Goal: Task Accomplishment & Management: Manage account settings

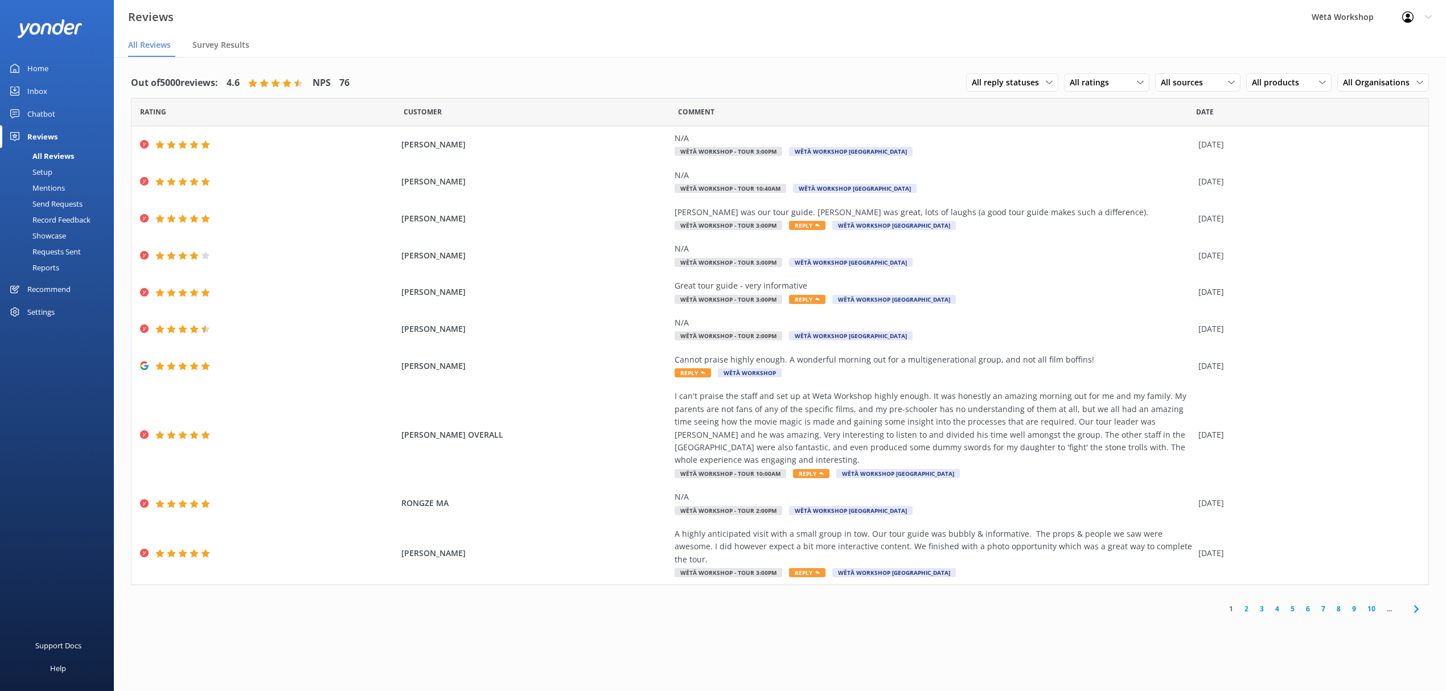
click at [46, 264] on div "Reports" at bounding box center [33, 268] width 52 height 16
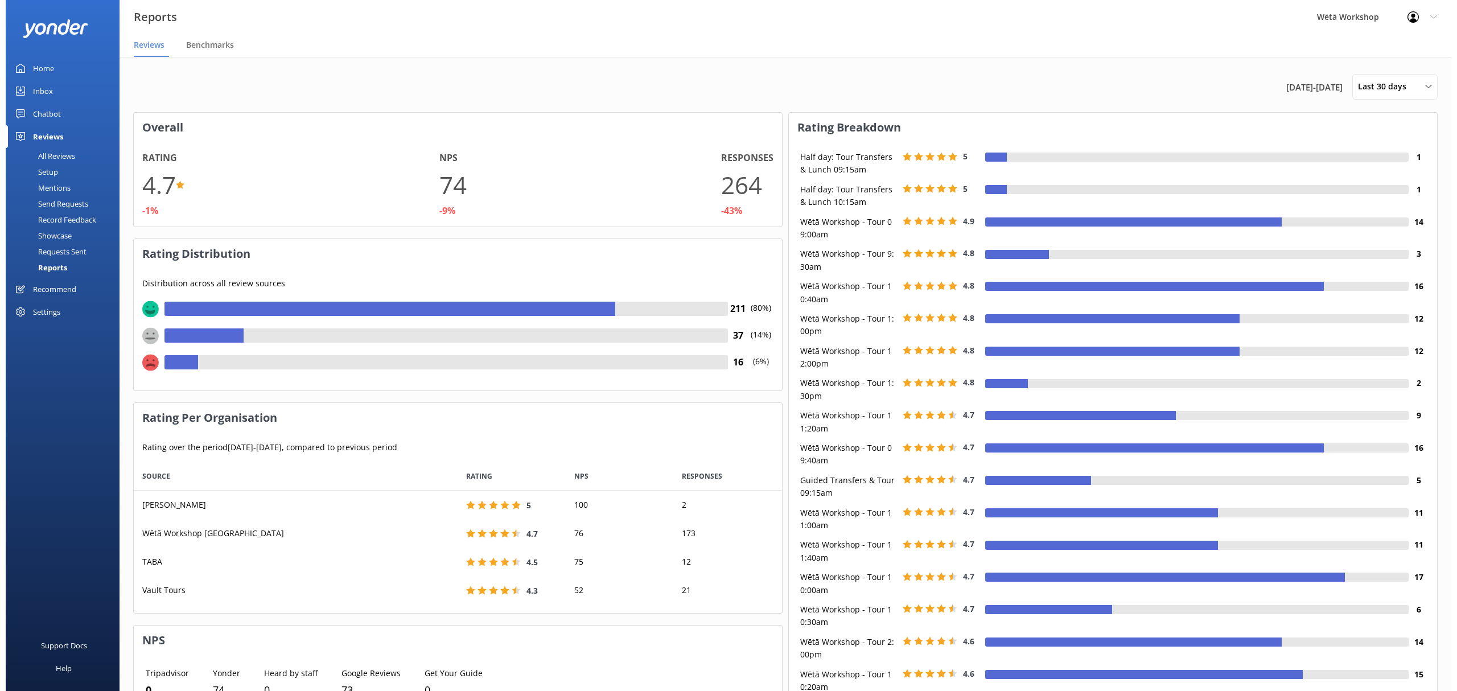
scroll to position [139, 636]
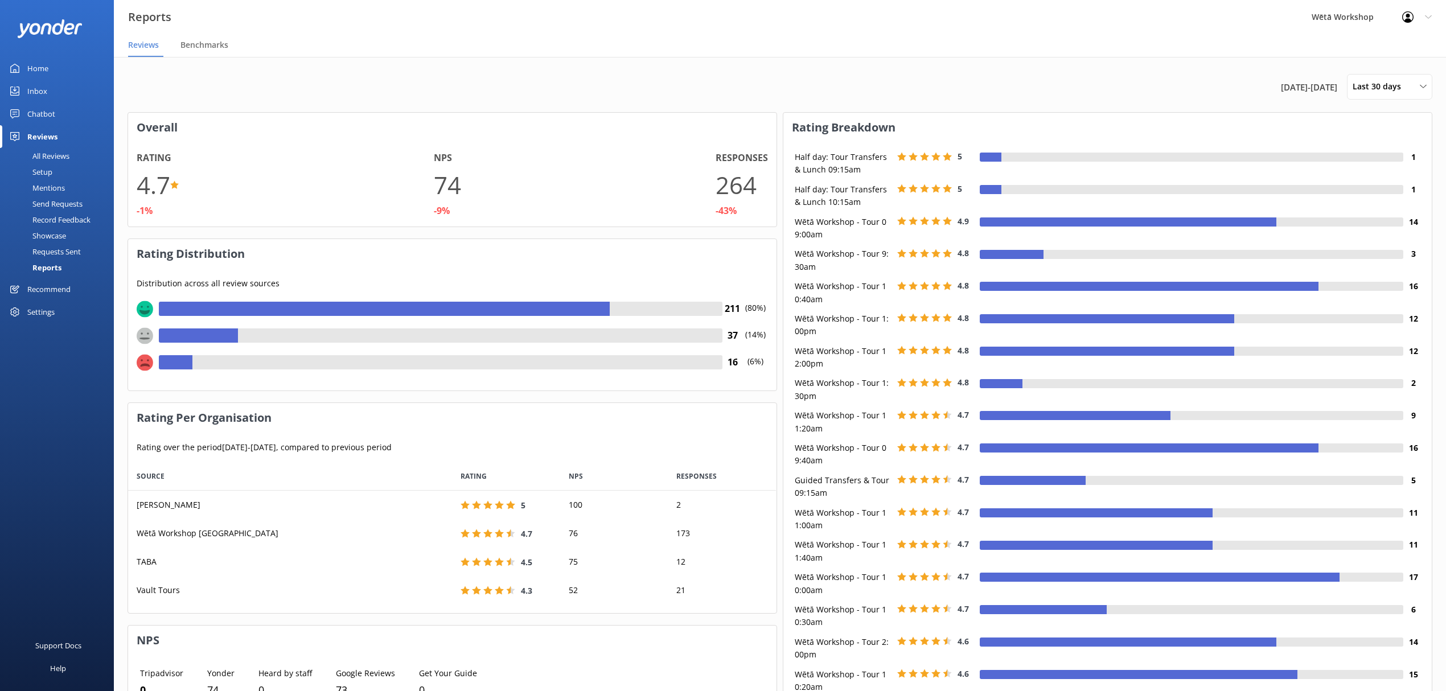
click at [49, 186] on div "Mentions" at bounding box center [36, 188] width 58 height 16
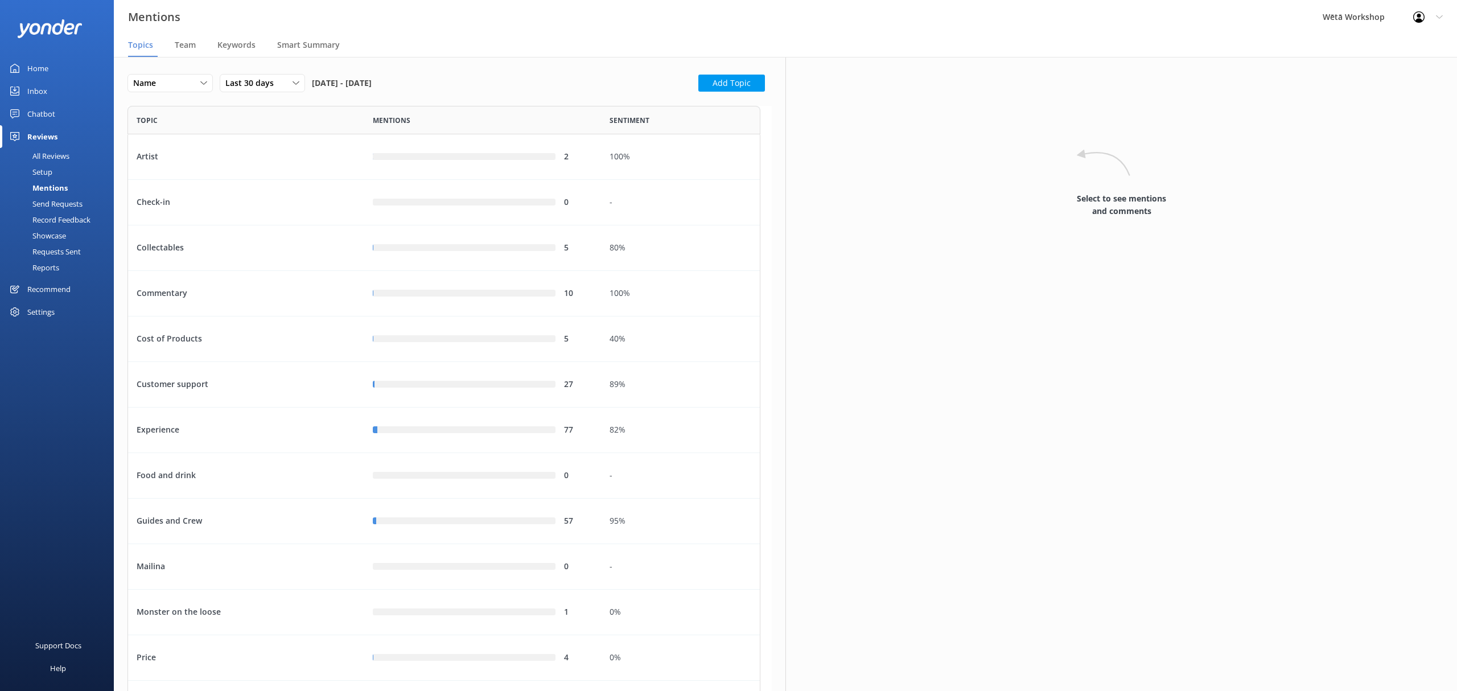
scroll to position [1247, 622]
click at [173, 46] on nav "Topics Team Keywords Smart Summary" at bounding box center [785, 45] width 1343 height 23
click at [180, 43] on span "Team" at bounding box center [185, 44] width 21 height 11
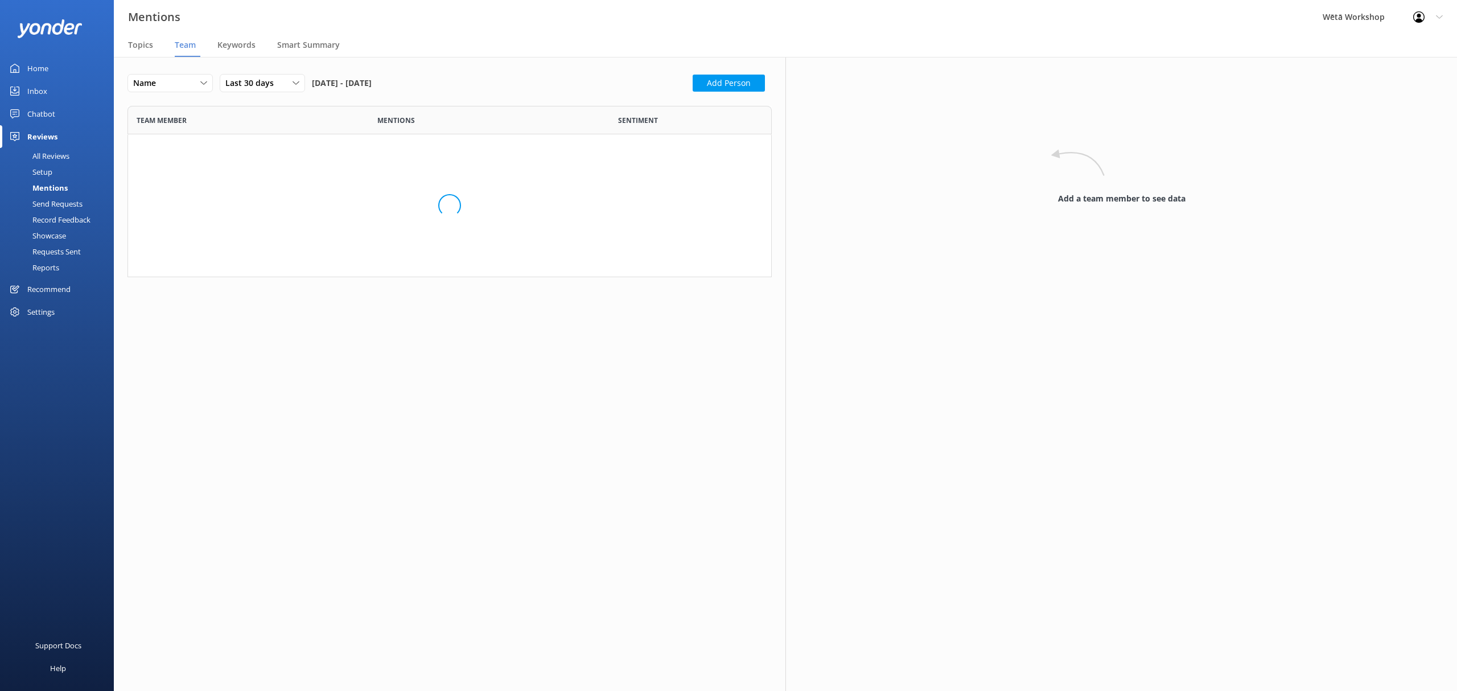
scroll to position [2749, 622]
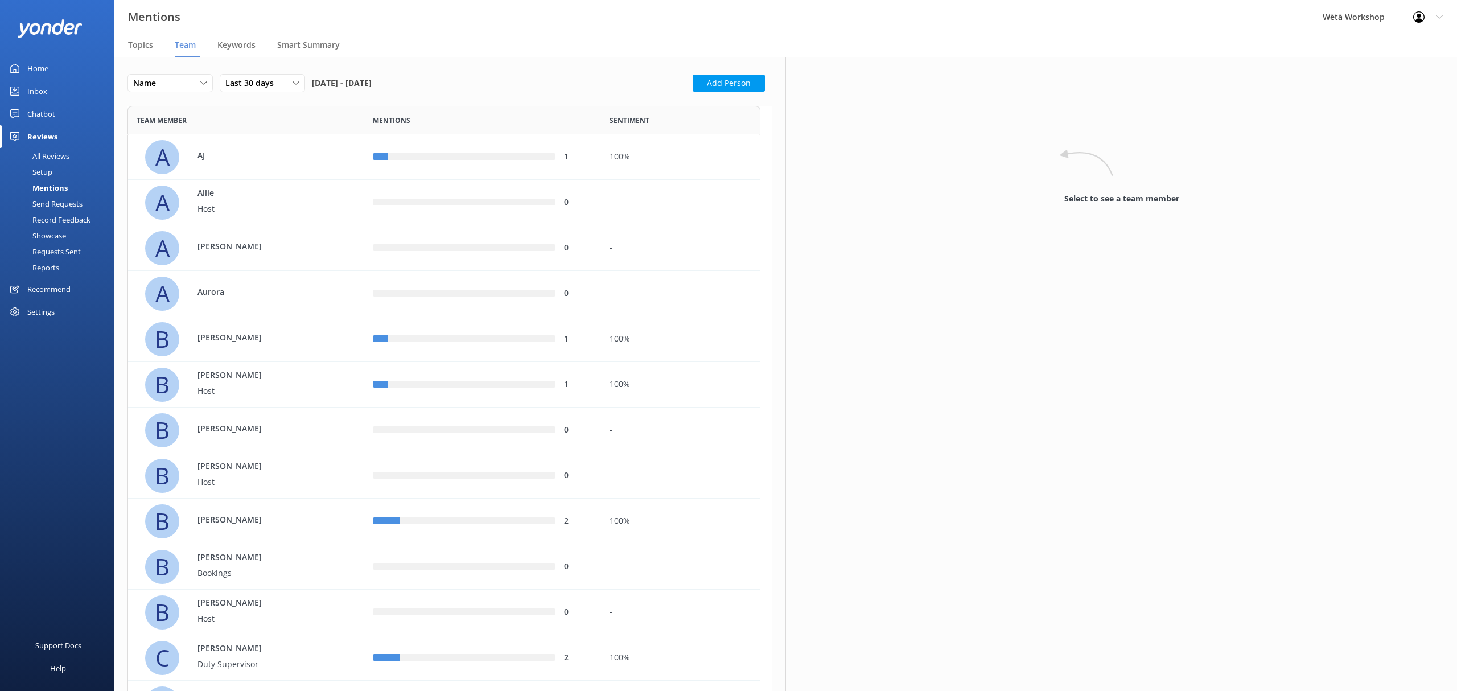
click at [450, 201] on div "row" at bounding box center [464, 202] width 182 height 7
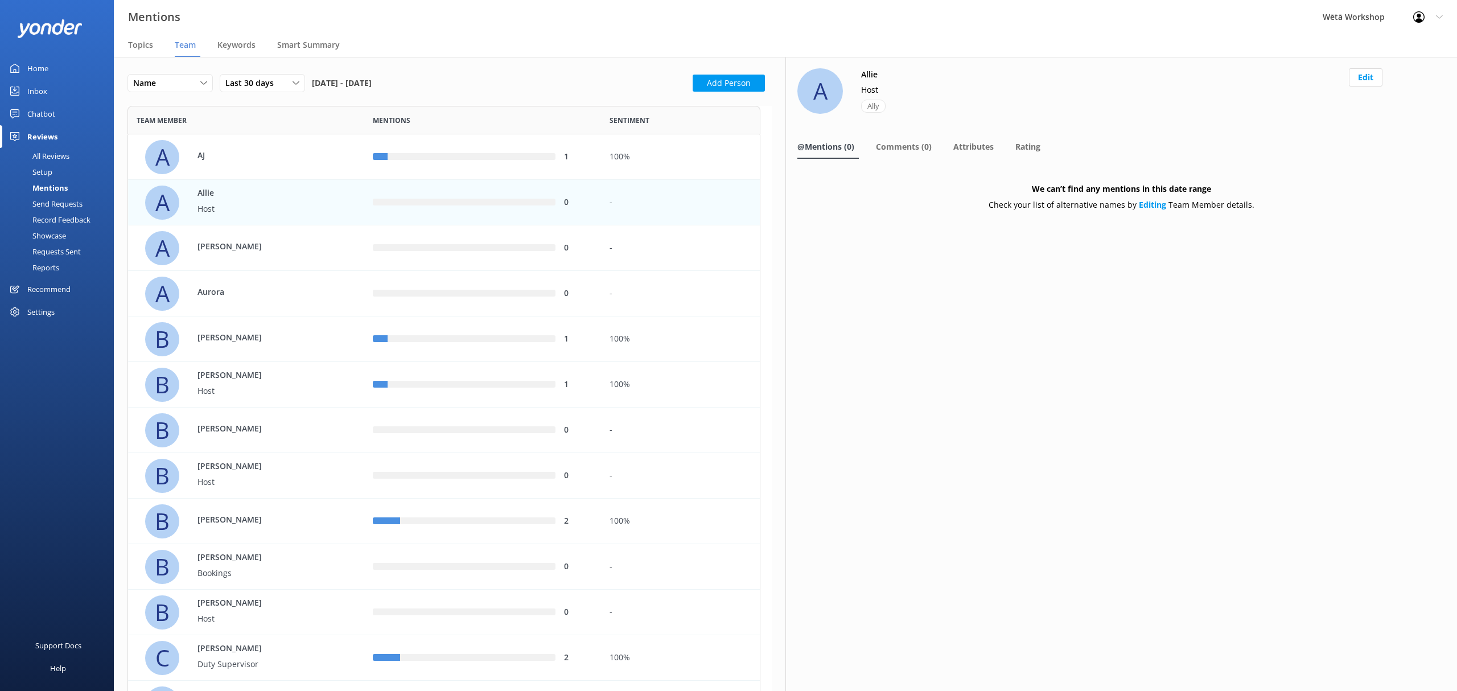
click at [540, 196] on div "0" at bounding box center [482, 203] width 236 height 46
drag, startPoint x: 617, startPoint y: 203, endPoint x: 521, endPoint y: 195, distance: 96.0
click at [540, 194] on div "0" at bounding box center [482, 203] width 236 height 46
click at [267, 190] on p "Allie" at bounding box center [235, 193] width 74 height 13
click at [161, 199] on div "A" at bounding box center [162, 203] width 34 height 34
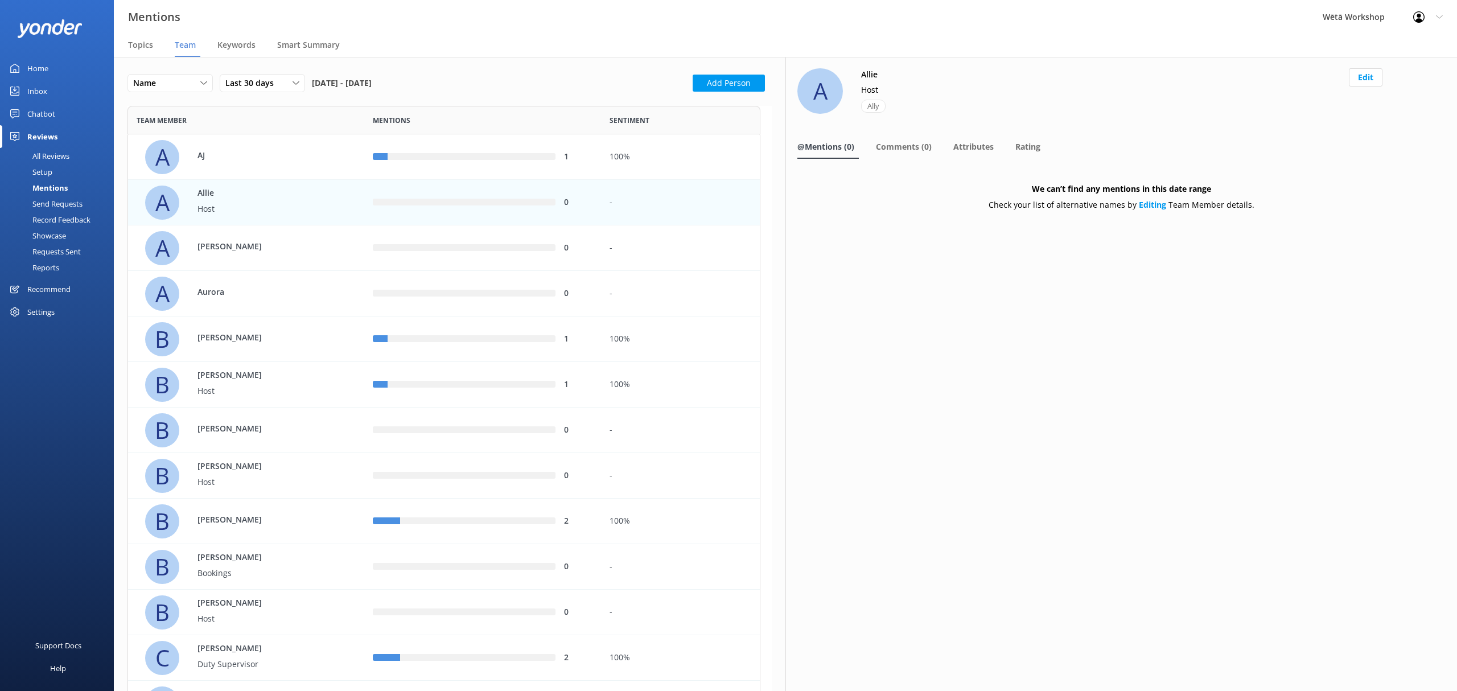
click at [1363, 76] on button "Edit" at bounding box center [1366, 77] width 34 height 18
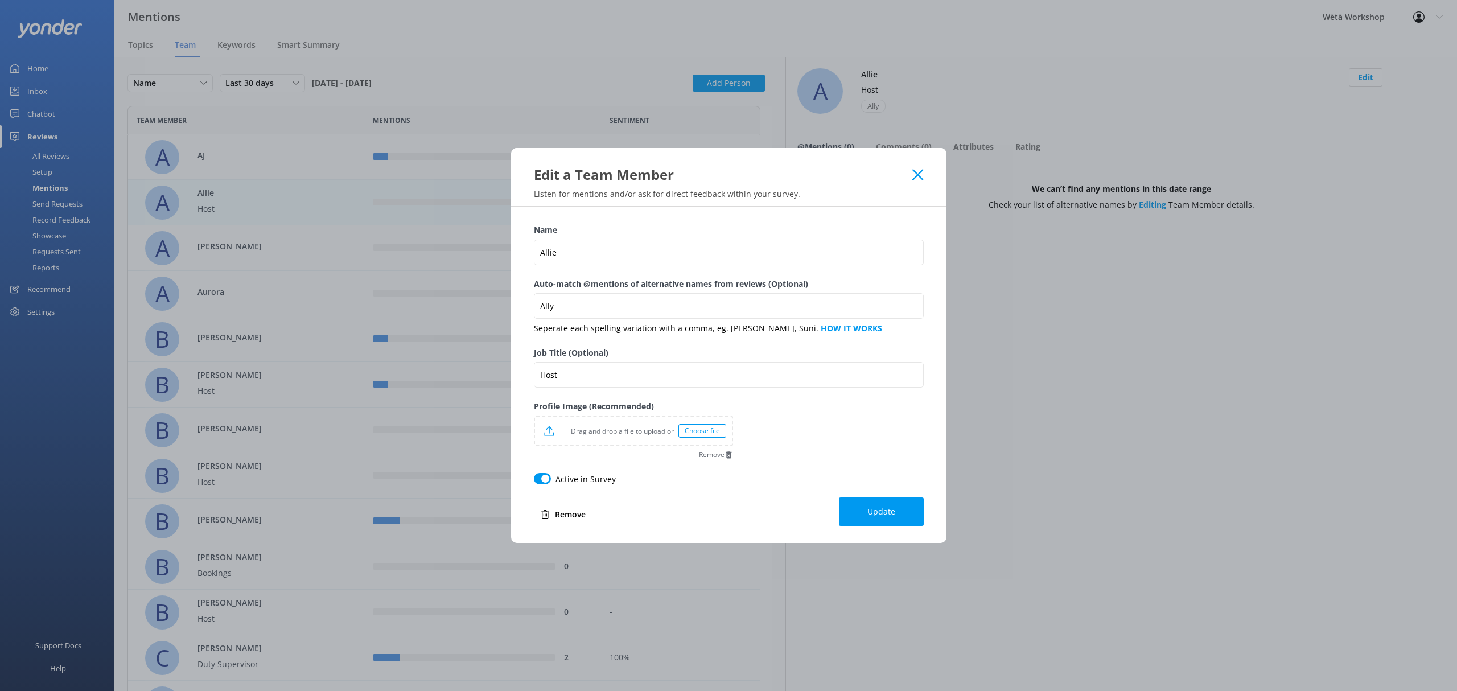
click at [561, 517] on button "Remove" at bounding box center [563, 514] width 59 height 23
drag, startPoint x: 570, startPoint y: 512, endPoint x: 800, endPoint y: 49, distance: 517.0
click at [570, 512] on button "Remove" at bounding box center [563, 514] width 59 height 23
click at [916, 173] on use at bounding box center [917, 174] width 11 height 11
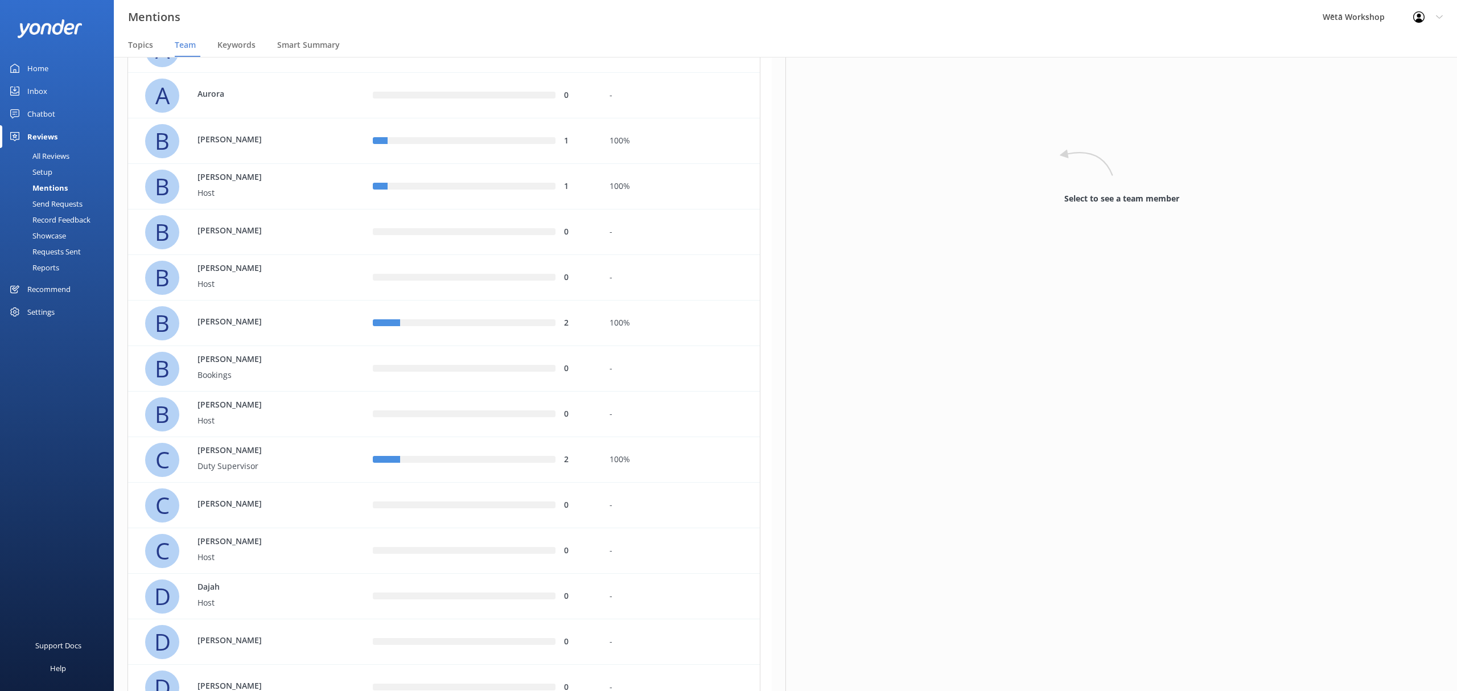
scroll to position [151, 0]
click at [272, 141] on div "[PERSON_NAME]" at bounding box center [250, 142] width 211 height 34
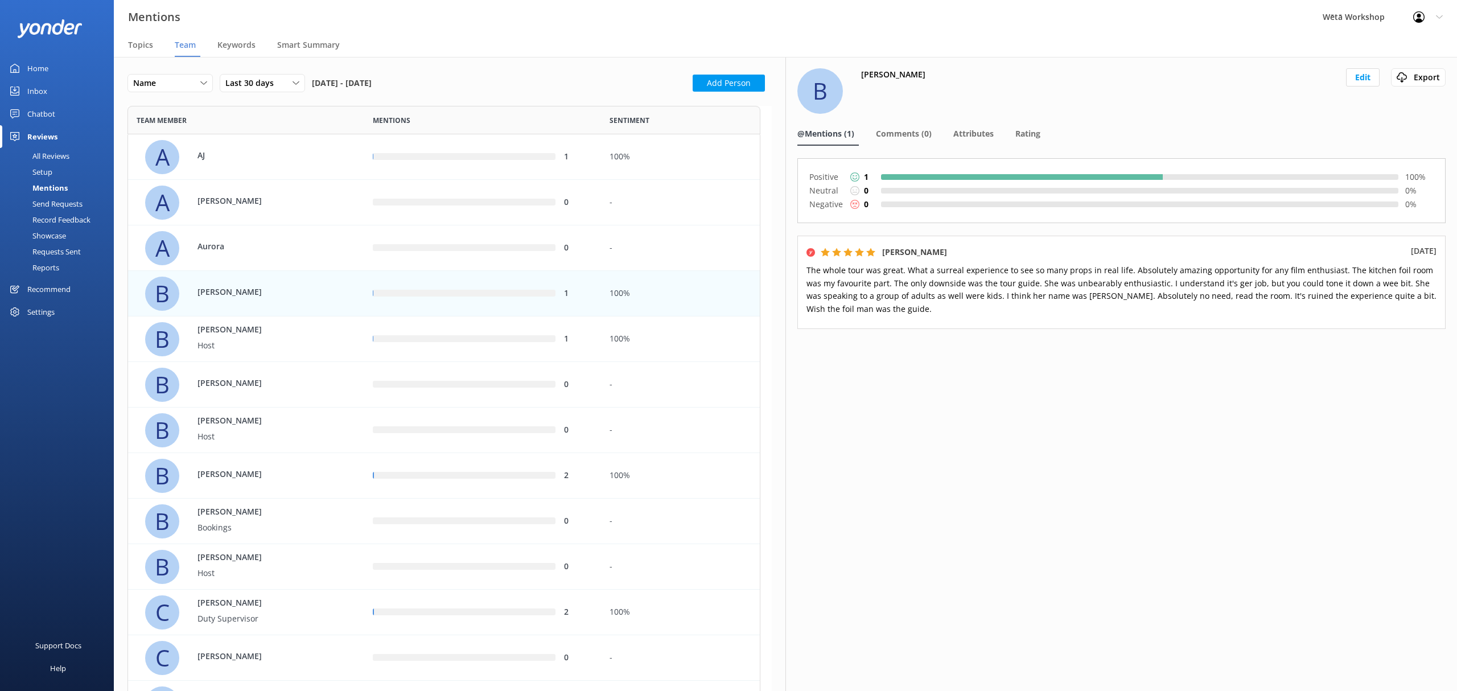
scroll to position [2704, 622]
click at [1371, 77] on button "Edit" at bounding box center [1363, 77] width 34 height 18
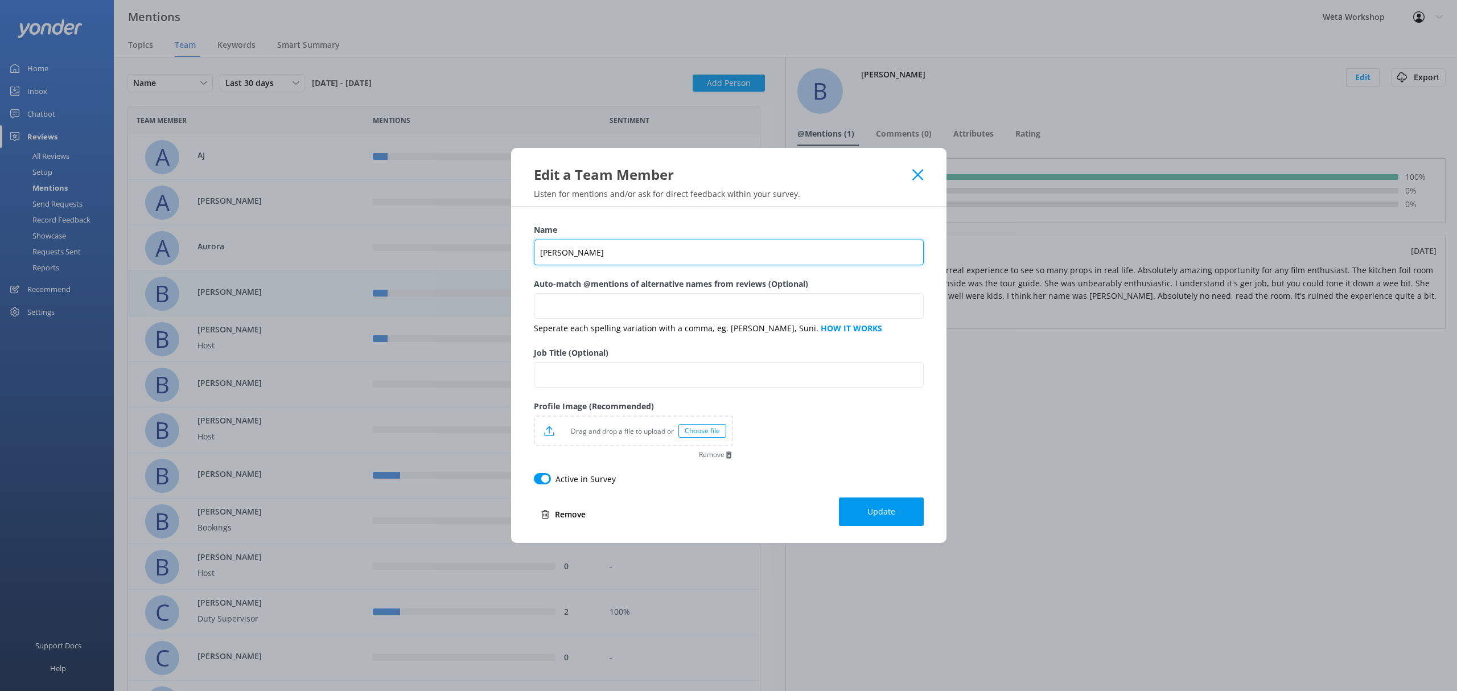
click at [617, 253] on input "[PERSON_NAME]" at bounding box center [729, 253] width 390 height 26
type input "Bailea"
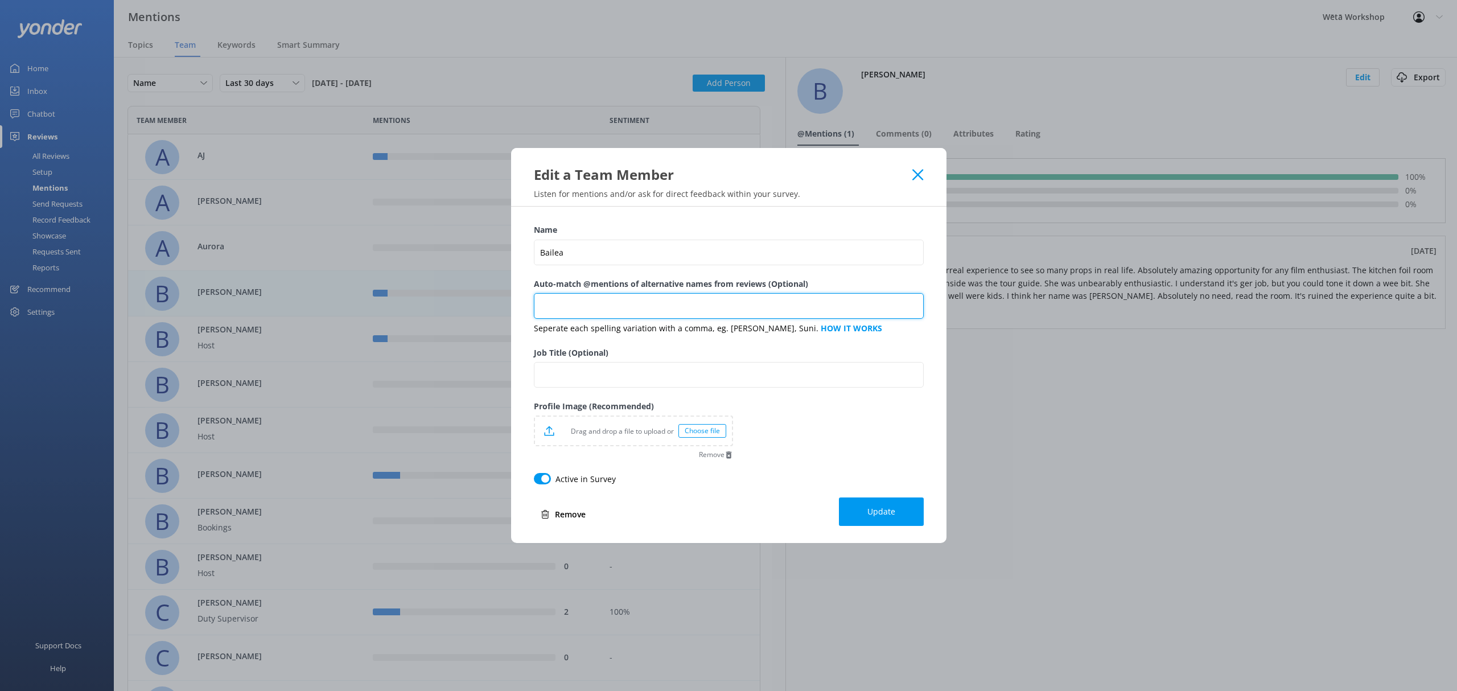
click at [570, 301] on input "Auto-match @mentions of alternative names from reviews (Optional)" at bounding box center [729, 306] width 390 height 26
type input "[PERSON_NAME]"
click at [900, 513] on button "Update" at bounding box center [881, 512] width 85 height 28
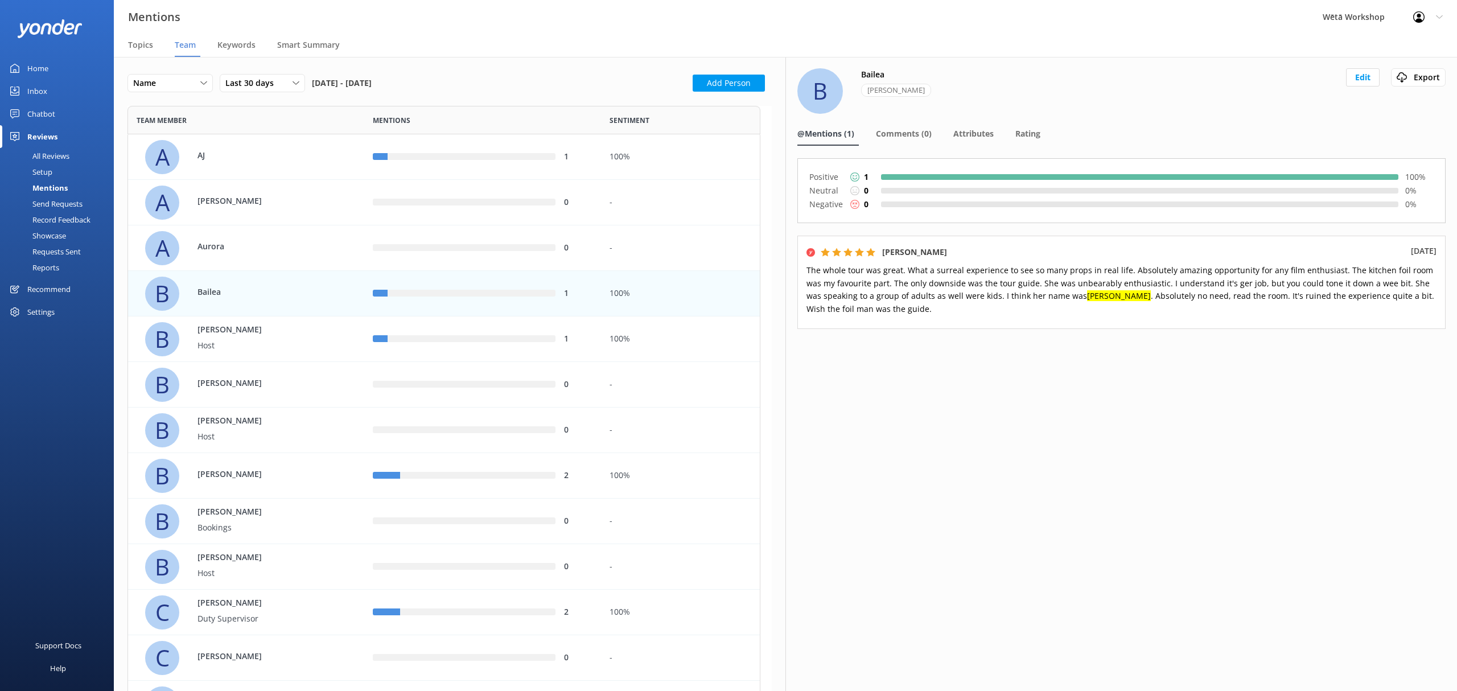
click at [515, 336] on div "row" at bounding box center [472, 339] width 168 height 7
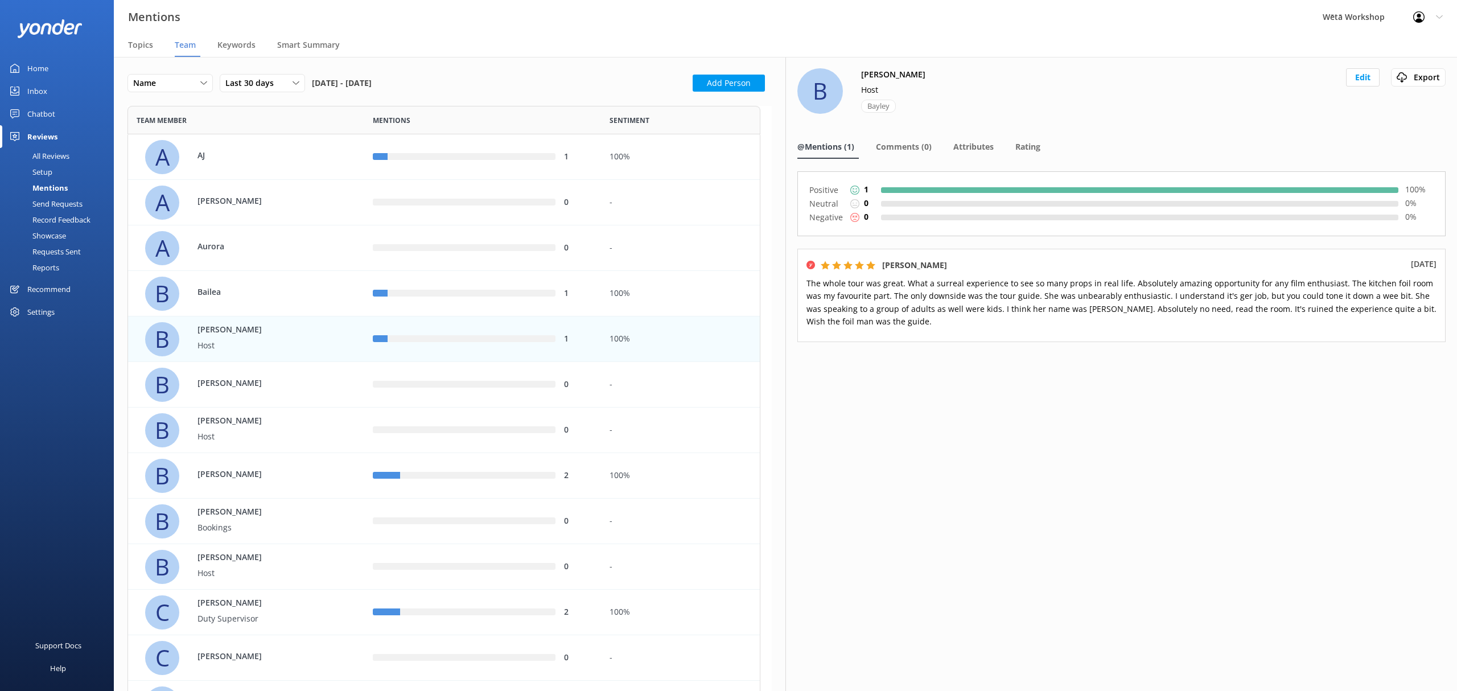
click at [422, 290] on div "row" at bounding box center [472, 293] width 168 height 7
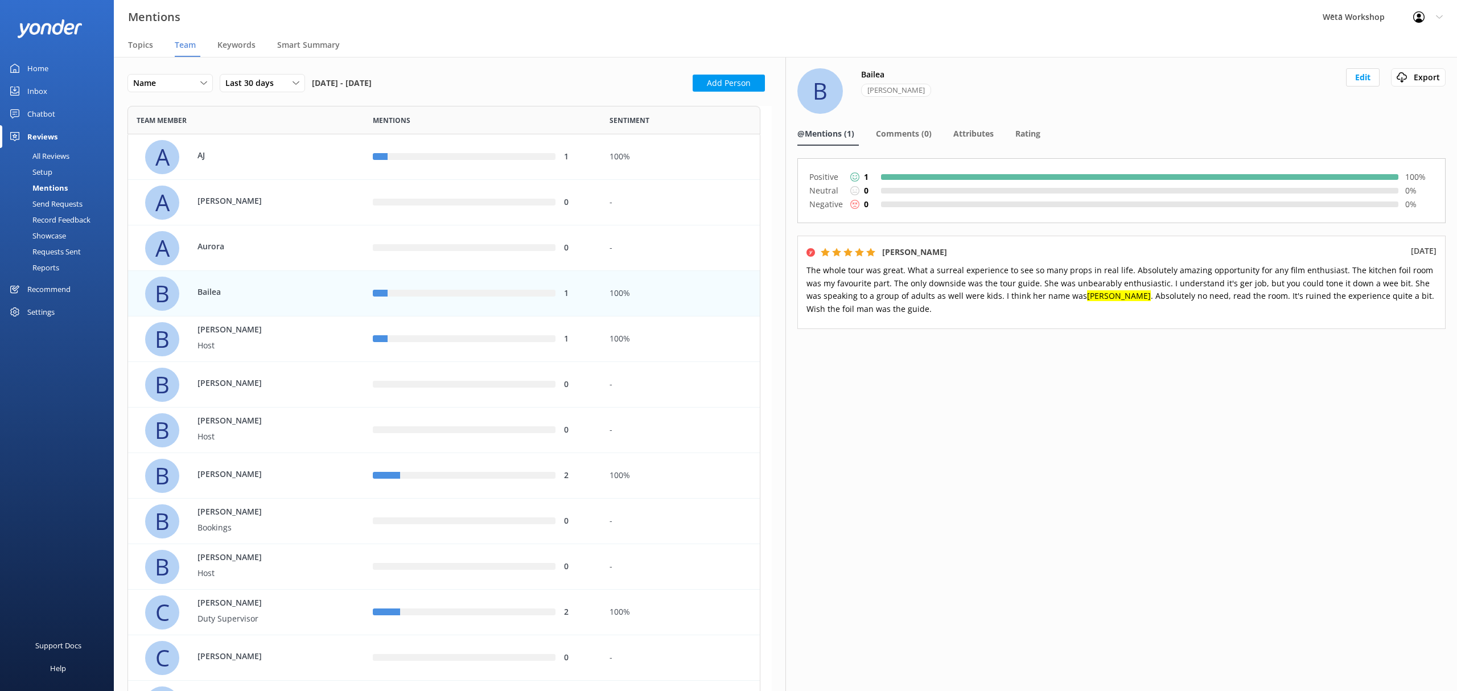
click at [550, 347] on div "1" at bounding box center [482, 339] width 236 height 46
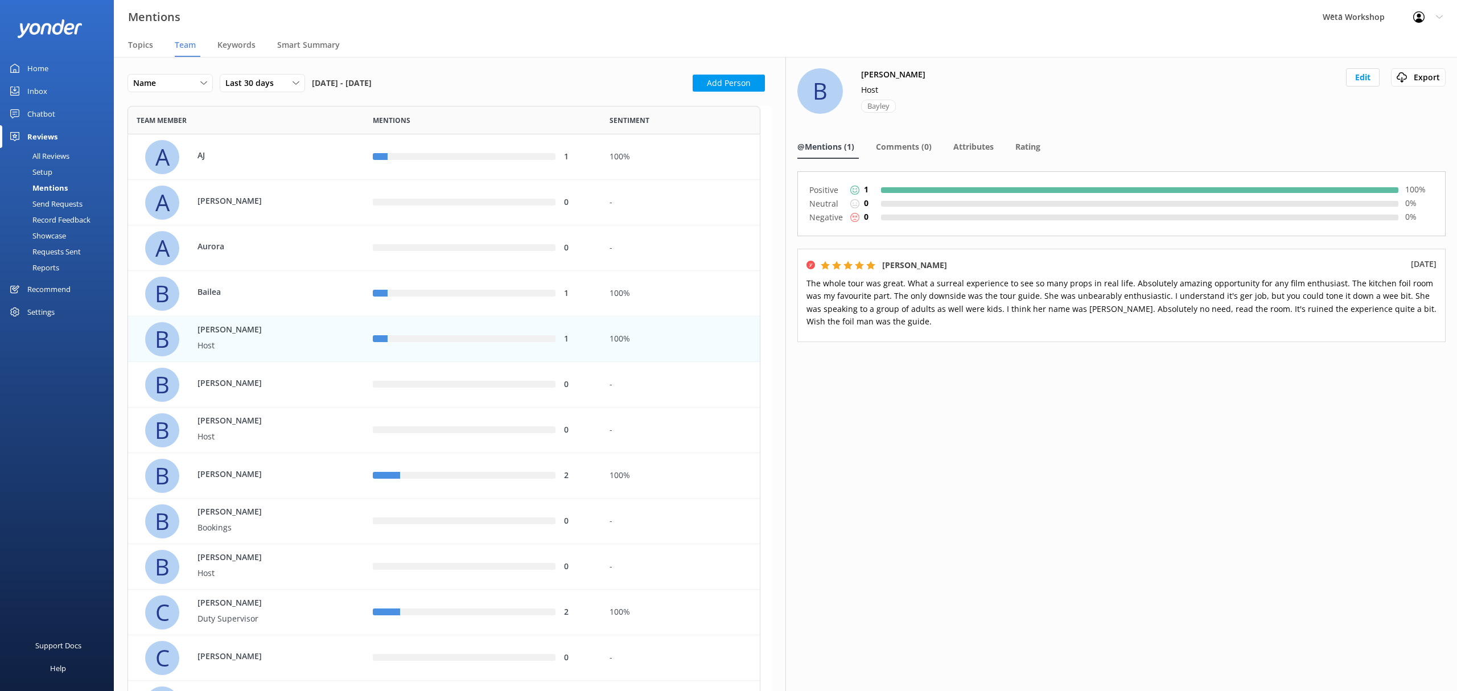
click at [517, 303] on div "1" at bounding box center [482, 294] width 236 height 46
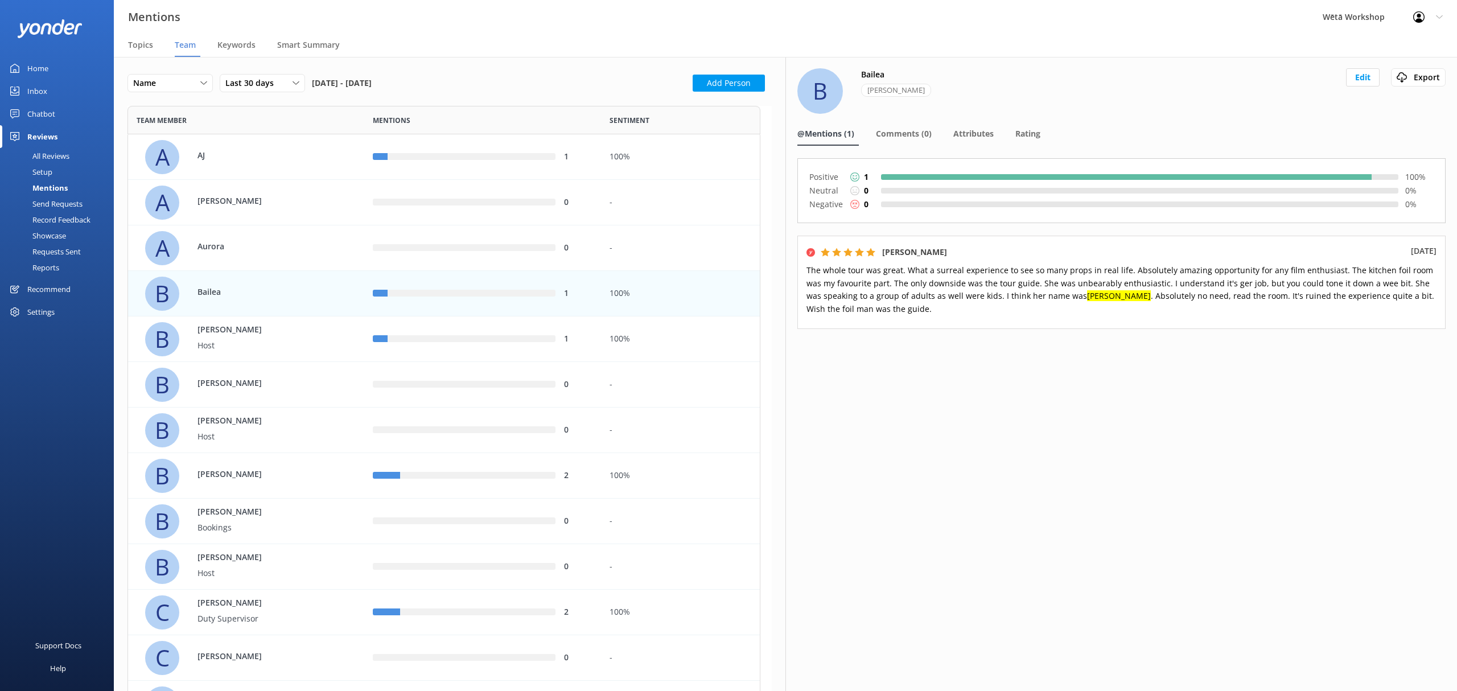
click at [1362, 75] on button "Edit" at bounding box center [1363, 77] width 34 height 18
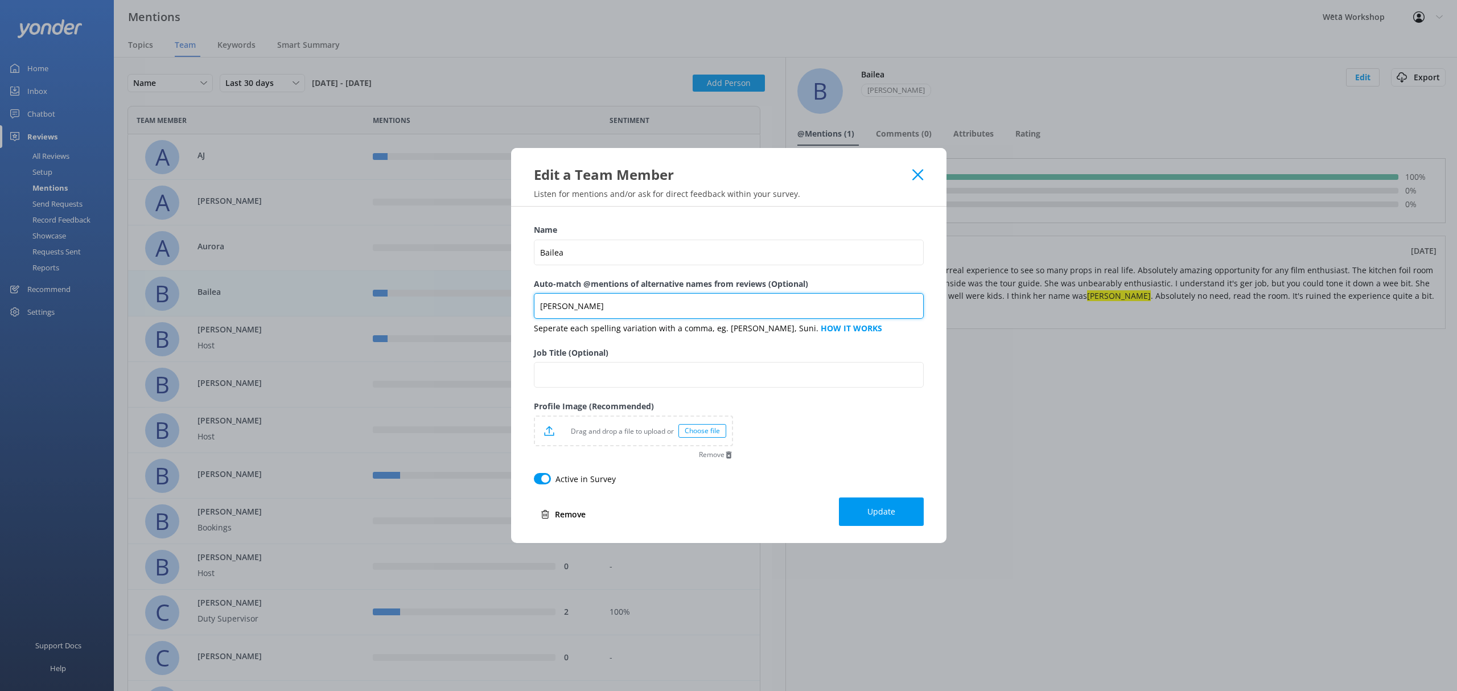
click at [615, 309] on input "[PERSON_NAME]" at bounding box center [729, 306] width 390 height 26
type input "[PERSON_NAME], [PERSON_NAME]"
click at [899, 524] on button "Update" at bounding box center [881, 512] width 85 height 28
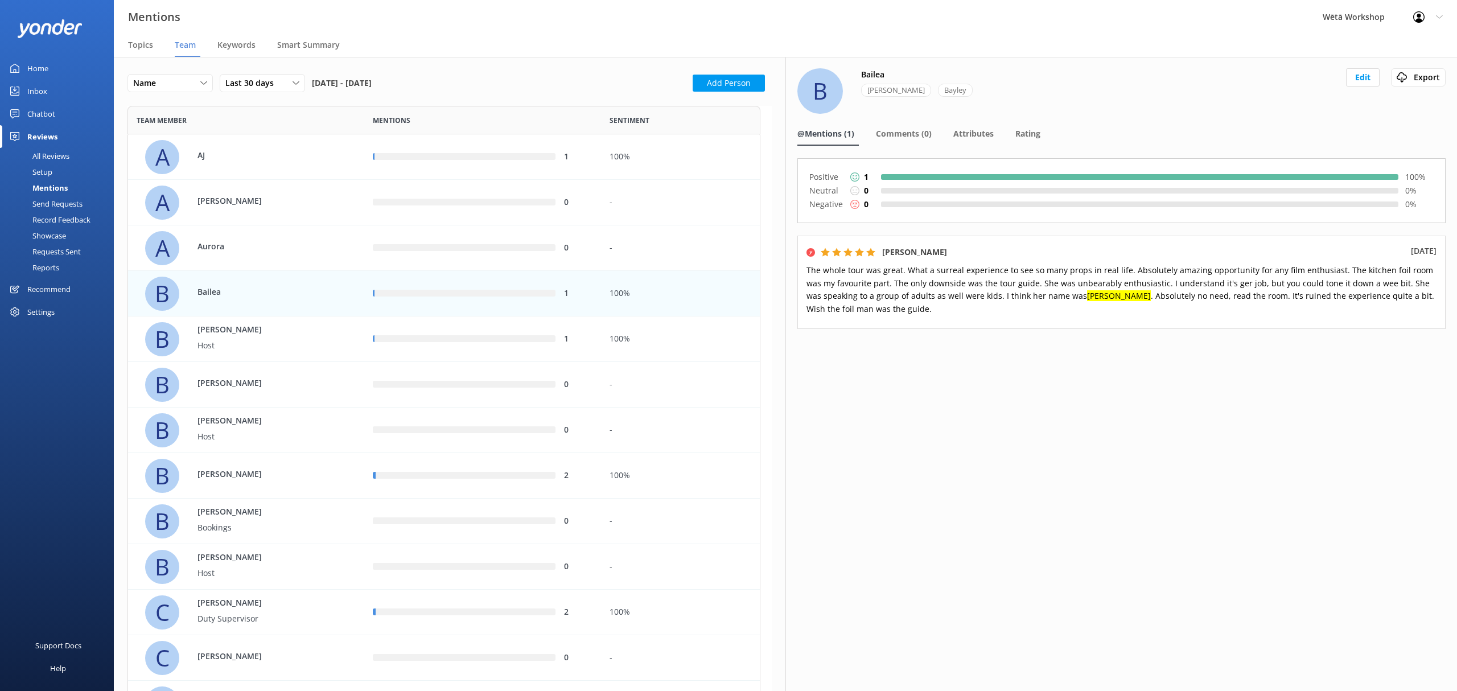
scroll to position [2704, 622]
click at [574, 344] on div "1" at bounding box center [578, 339] width 28 height 13
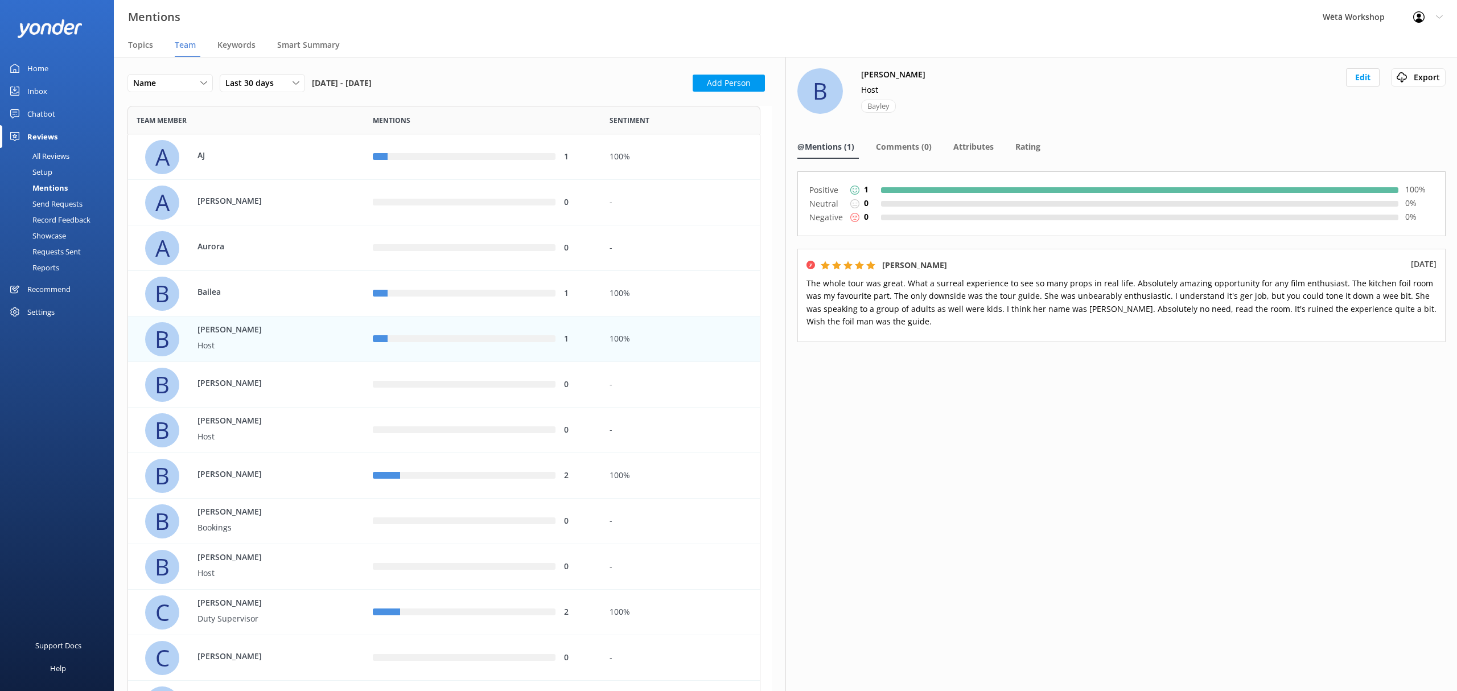
click at [1371, 81] on button "Edit" at bounding box center [1363, 77] width 34 height 18
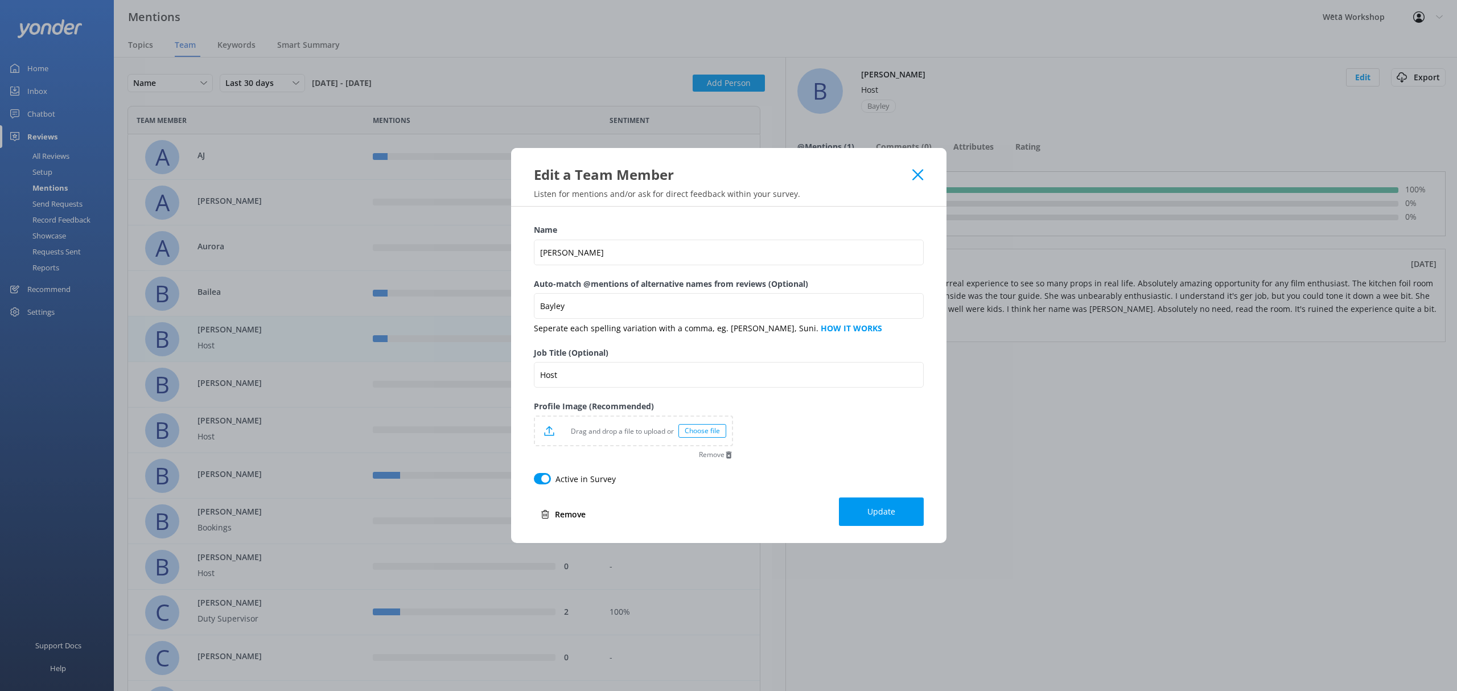
click at [556, 510] on button "Remove" at bounding box center [563, 514] width 59 height 23
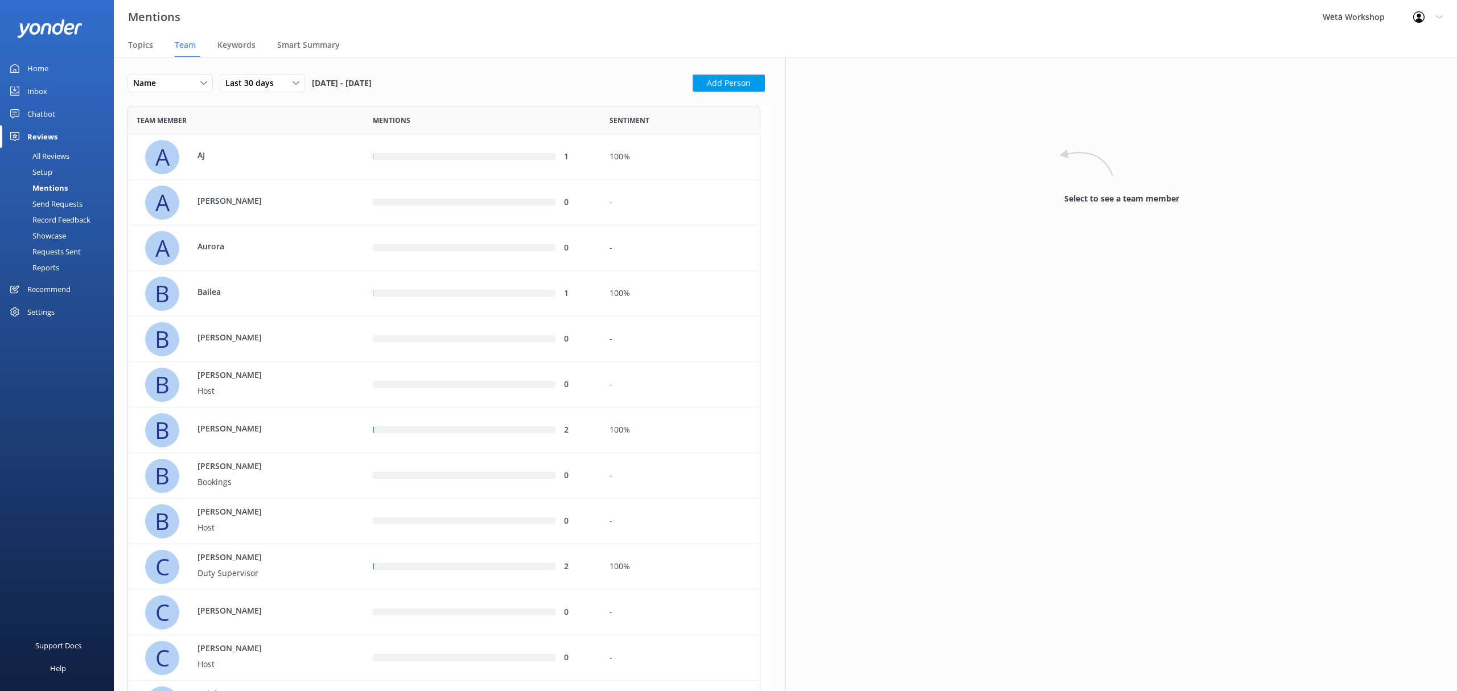
scroll to position [2658, 622]
click at [422, 330] on div "0" at bounding box center [482, 339] width 236 height 46
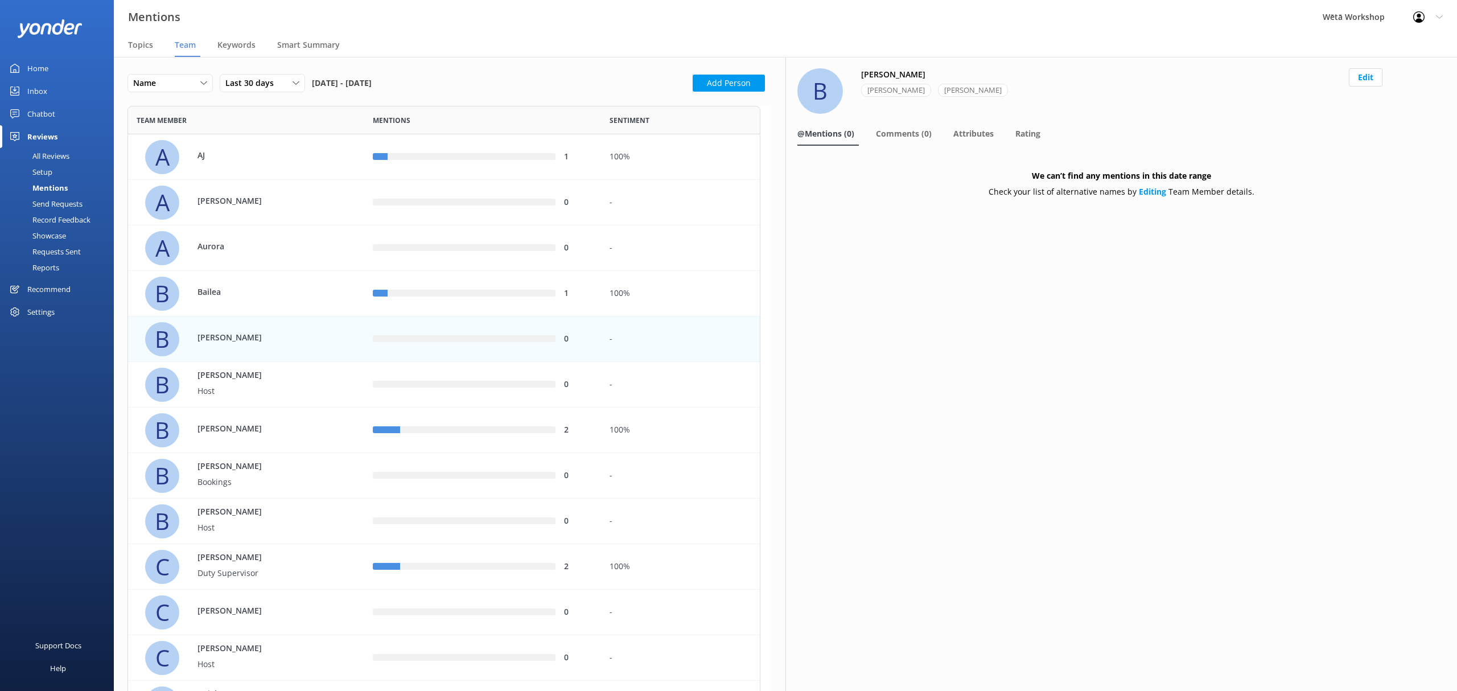
click at [360, 383] on div "B [PERSON_NAME]" at bounding box center [246, 385] width 236 height 46
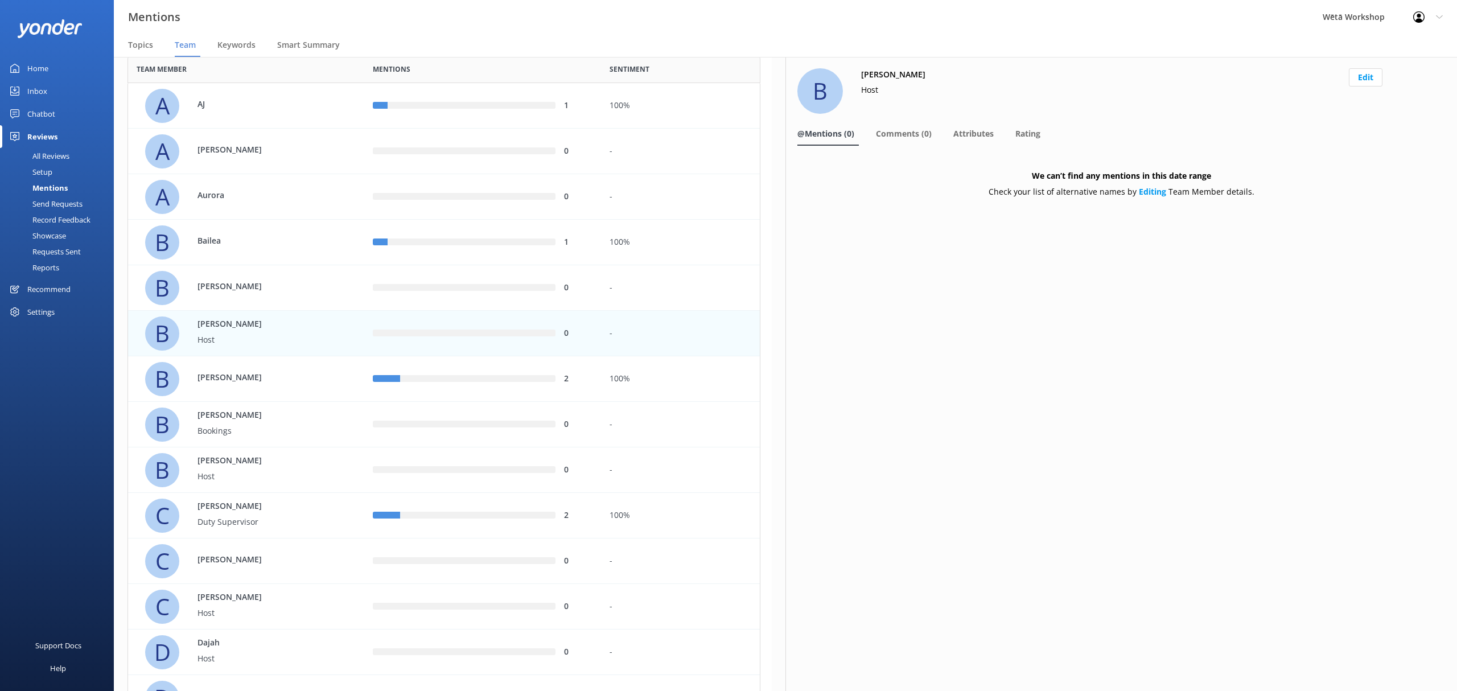
scroll to position [76, 0]
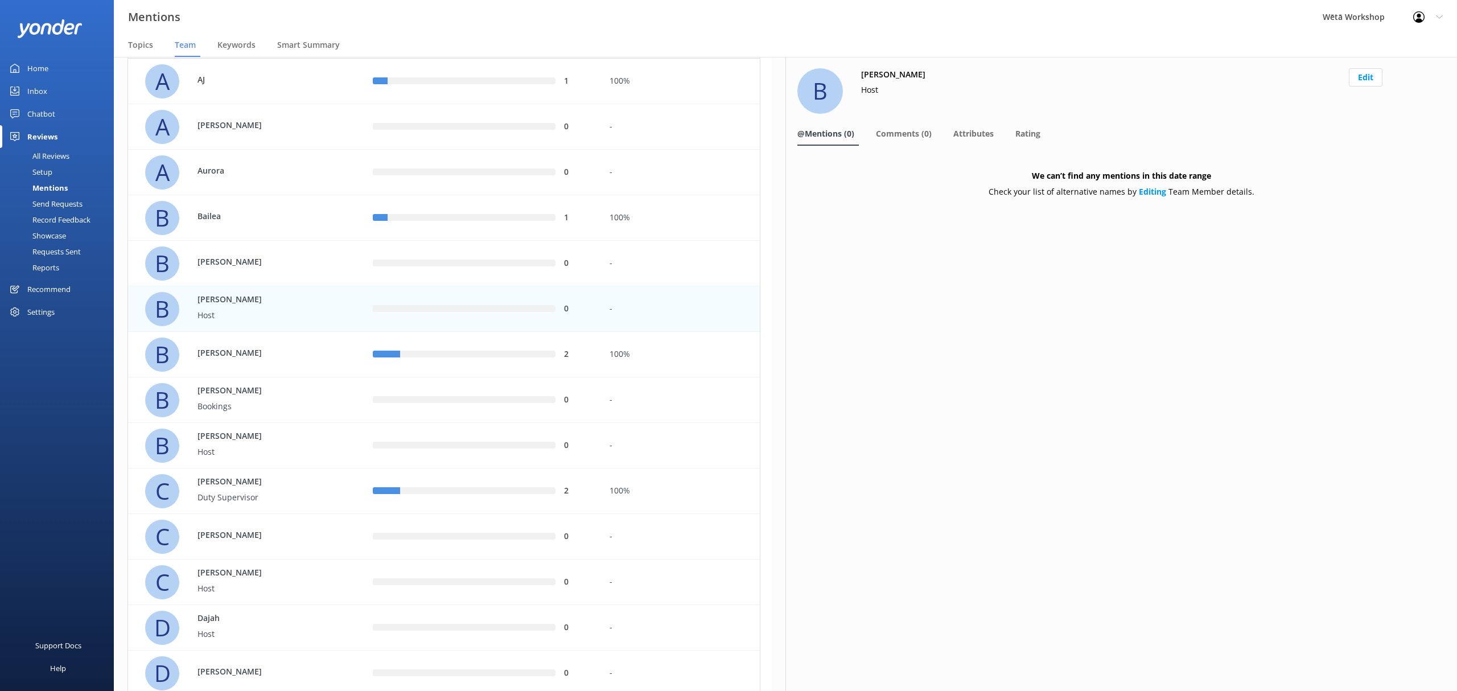
click at [491, 349] on div "2" at bounding box center [482, 354] width 219 height 13
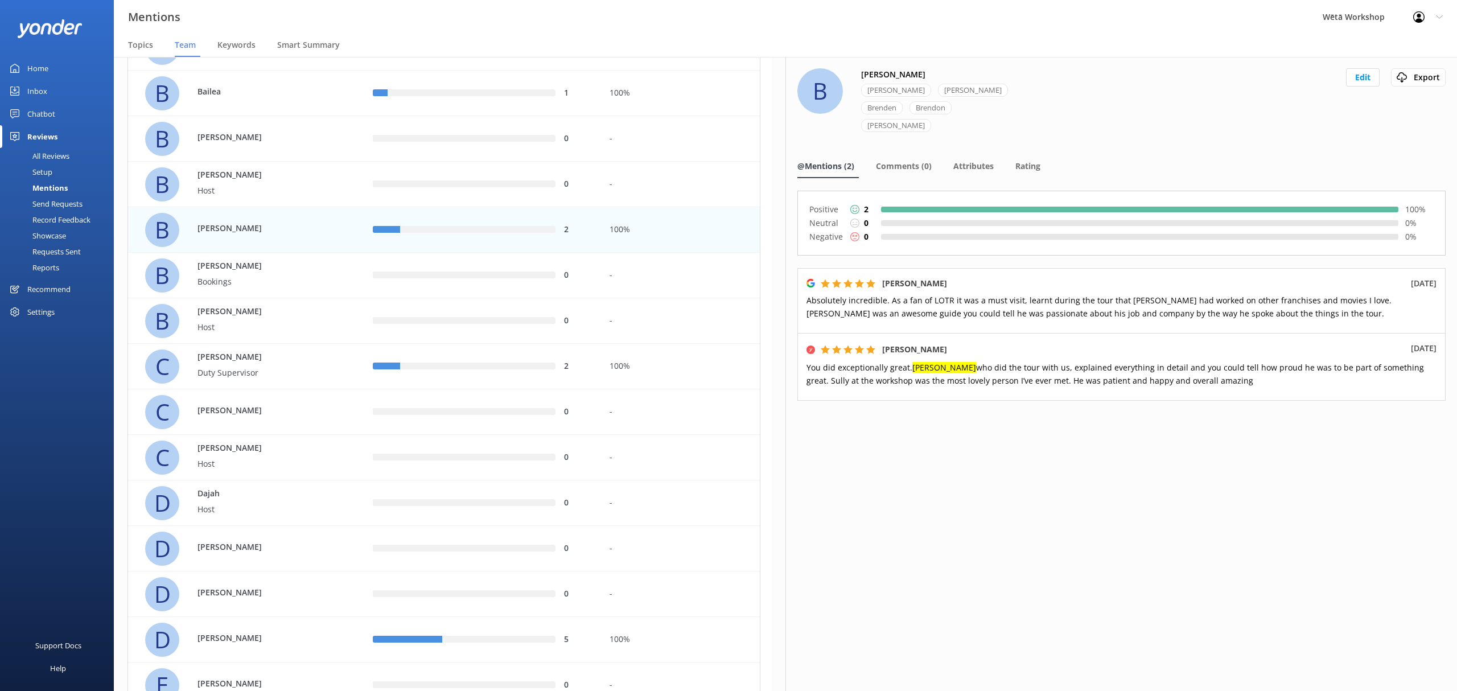
scroll to position [228, 0]
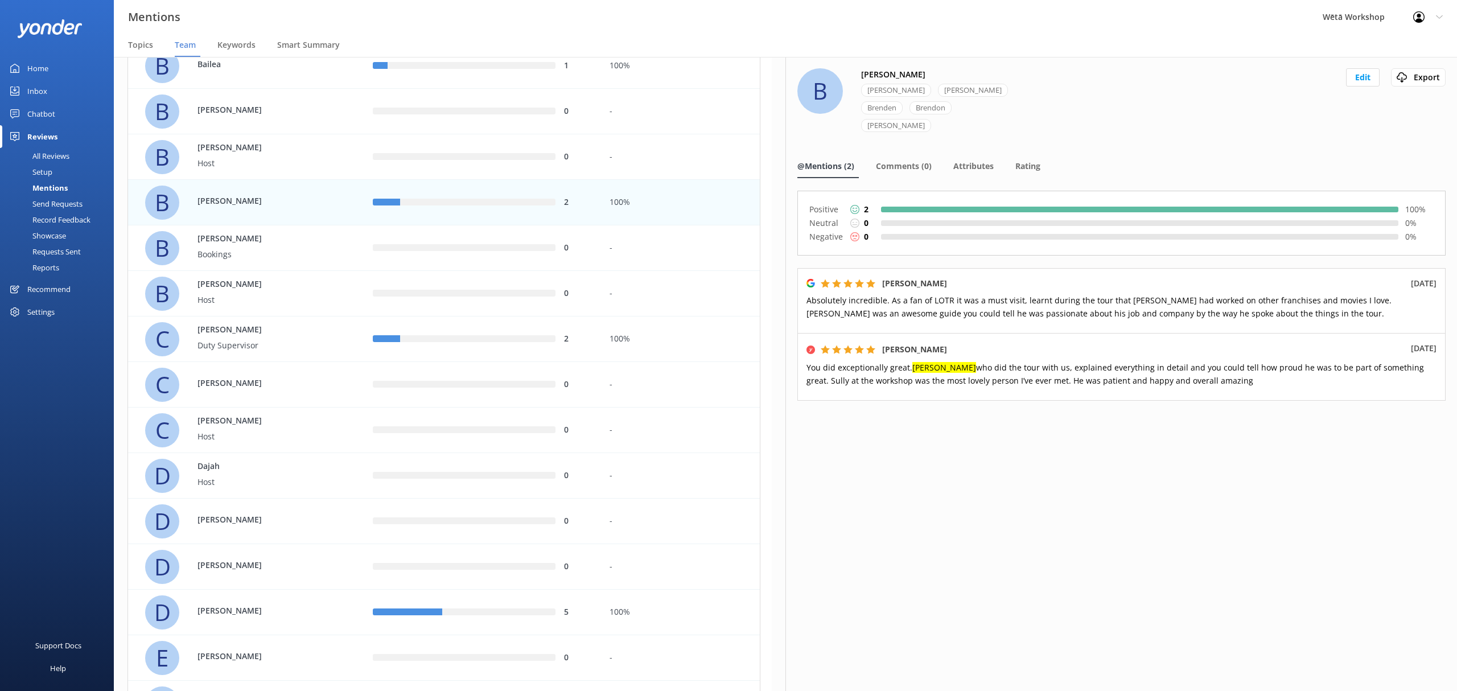
click at [433, 345] on div "2" at bounding box center [482, 339] width 219 height 13
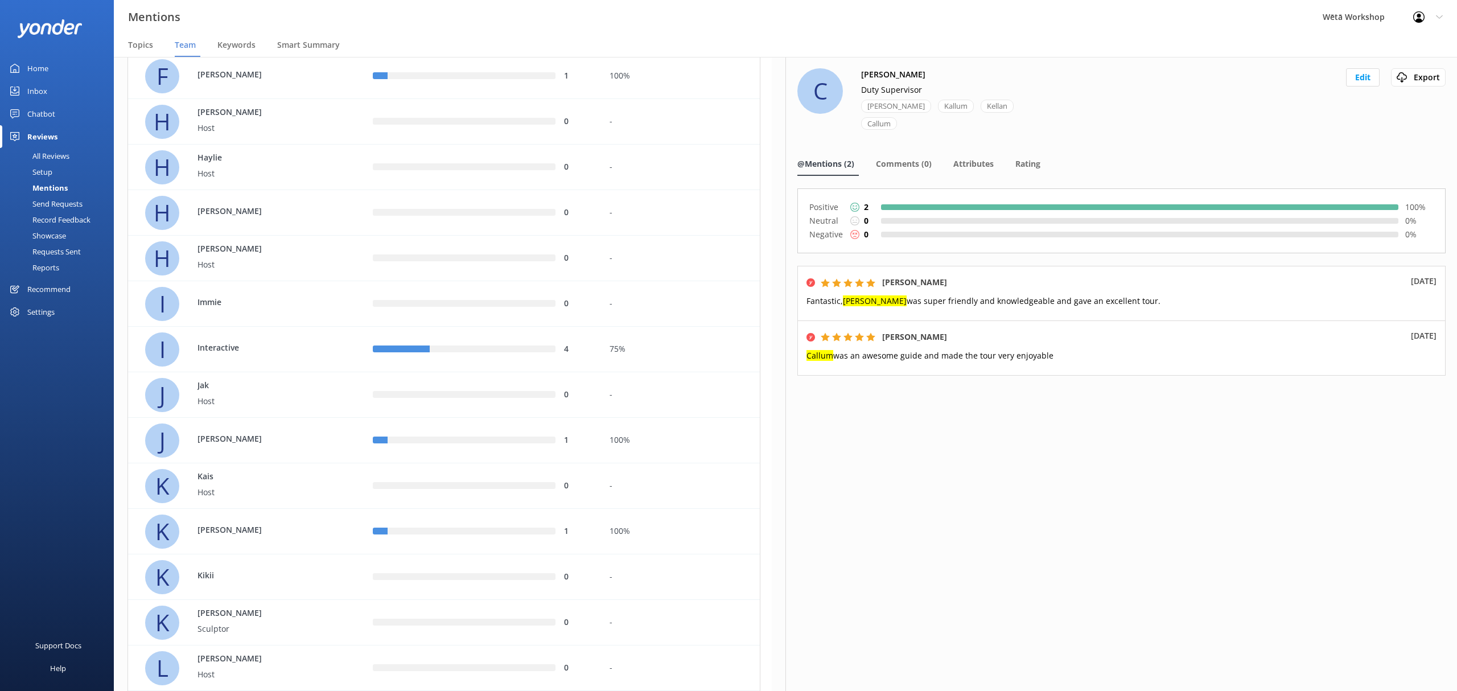
scroll to position [911, 0]
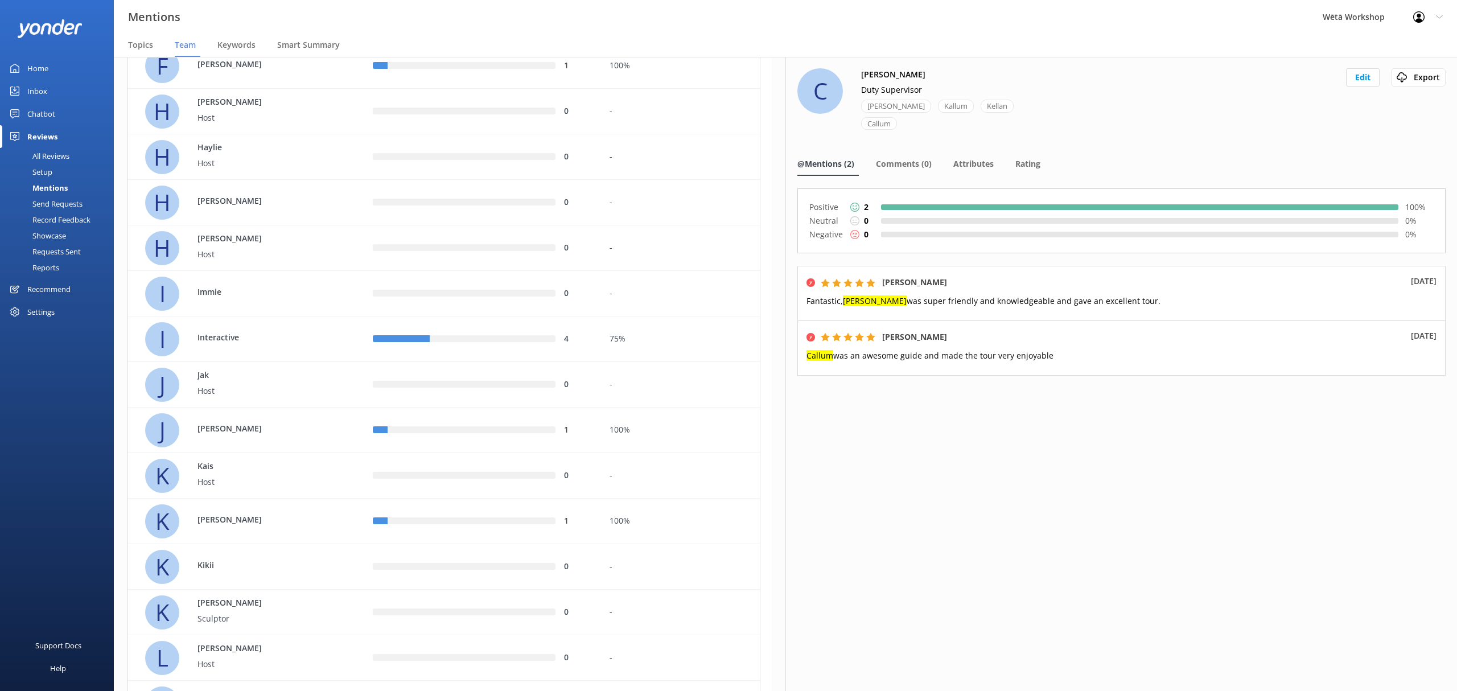
click at [462, 253] on div "0" at bounding box center [482, 248] width 219 height 13
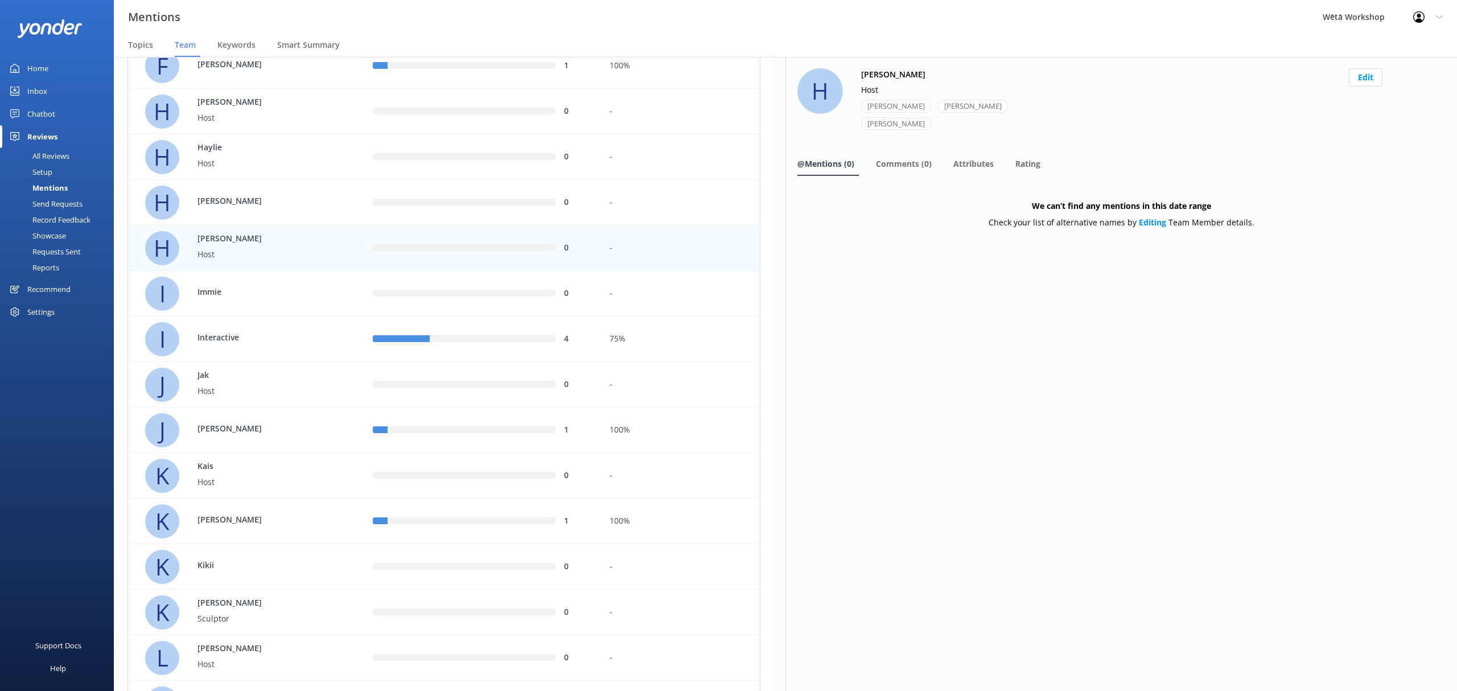
click at [463, 315] on div "0" at bounding box center [482, 294] width 236 height 46
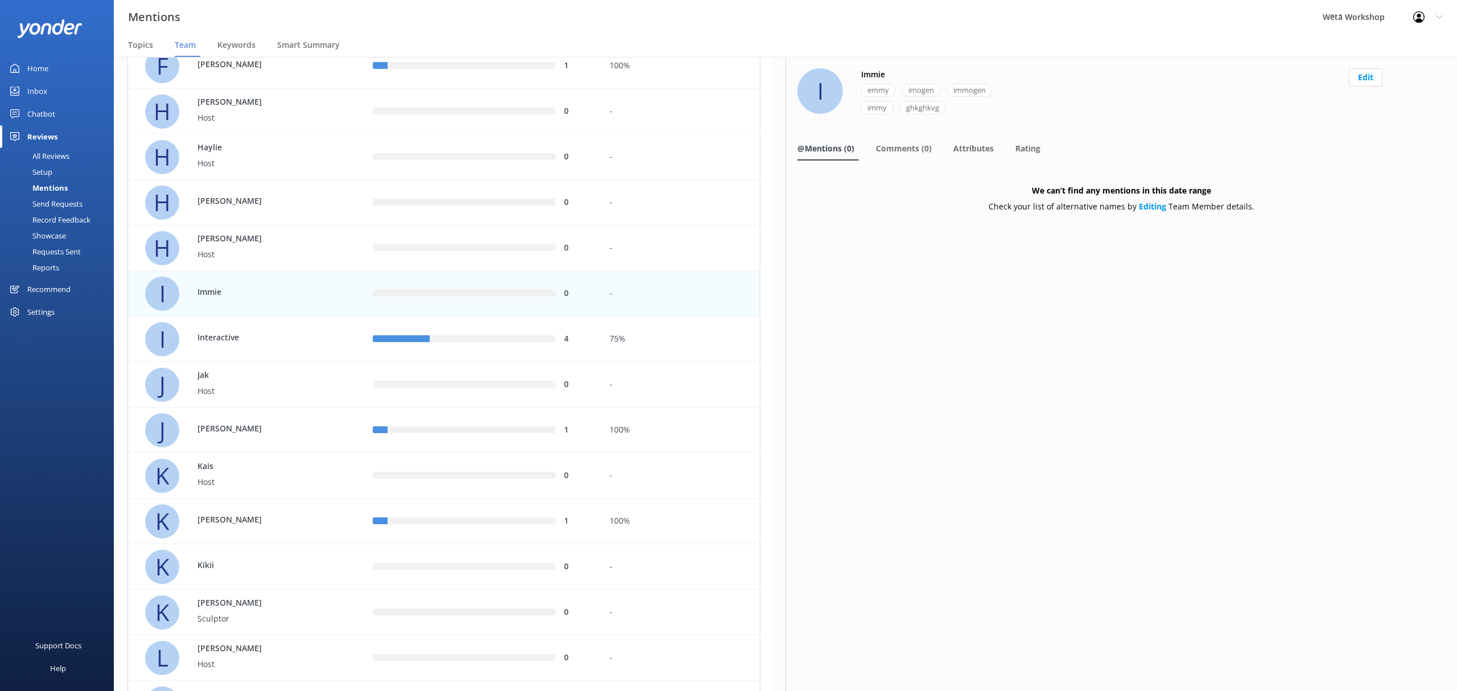
click at [1358, 77] on button "Edit" at bounding box center [1366, 77] width 34 height 18
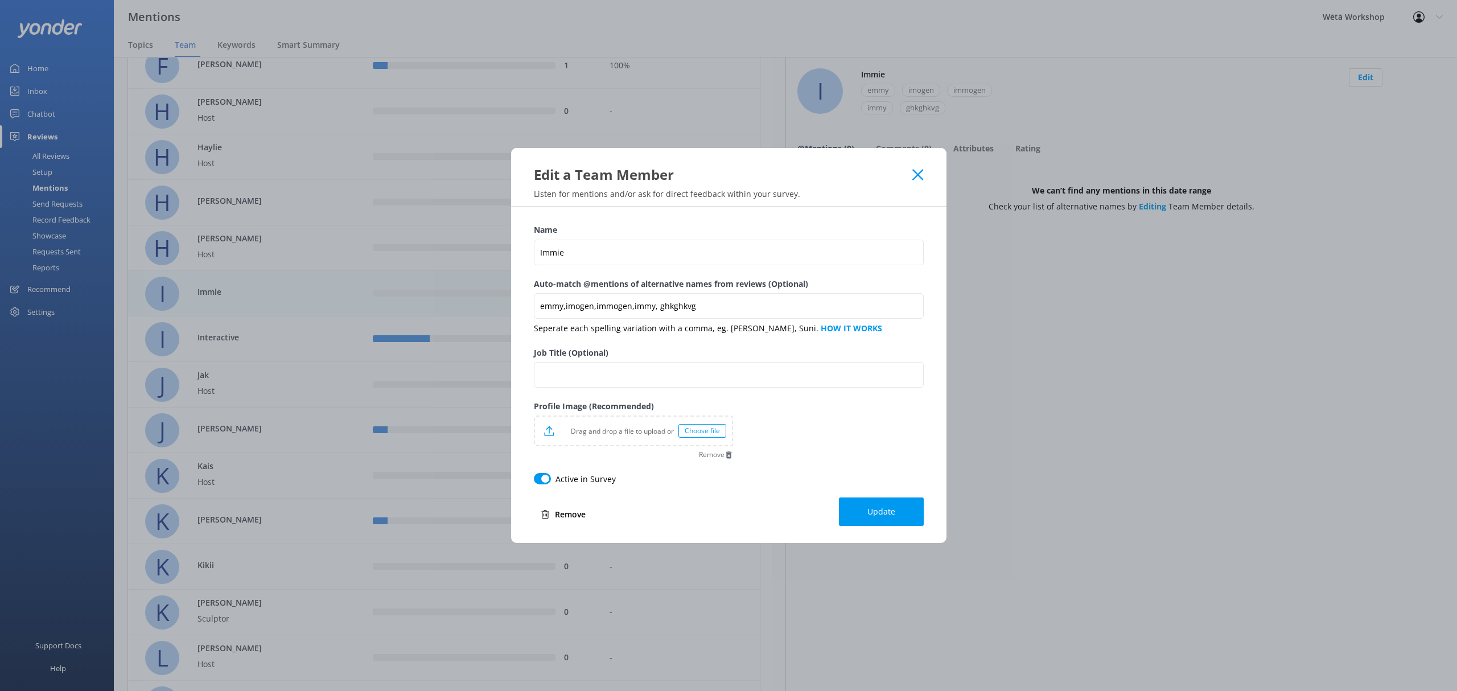
click at [573, 513] on button "Remove" at bounding box center [563, 514] width 59 height 23
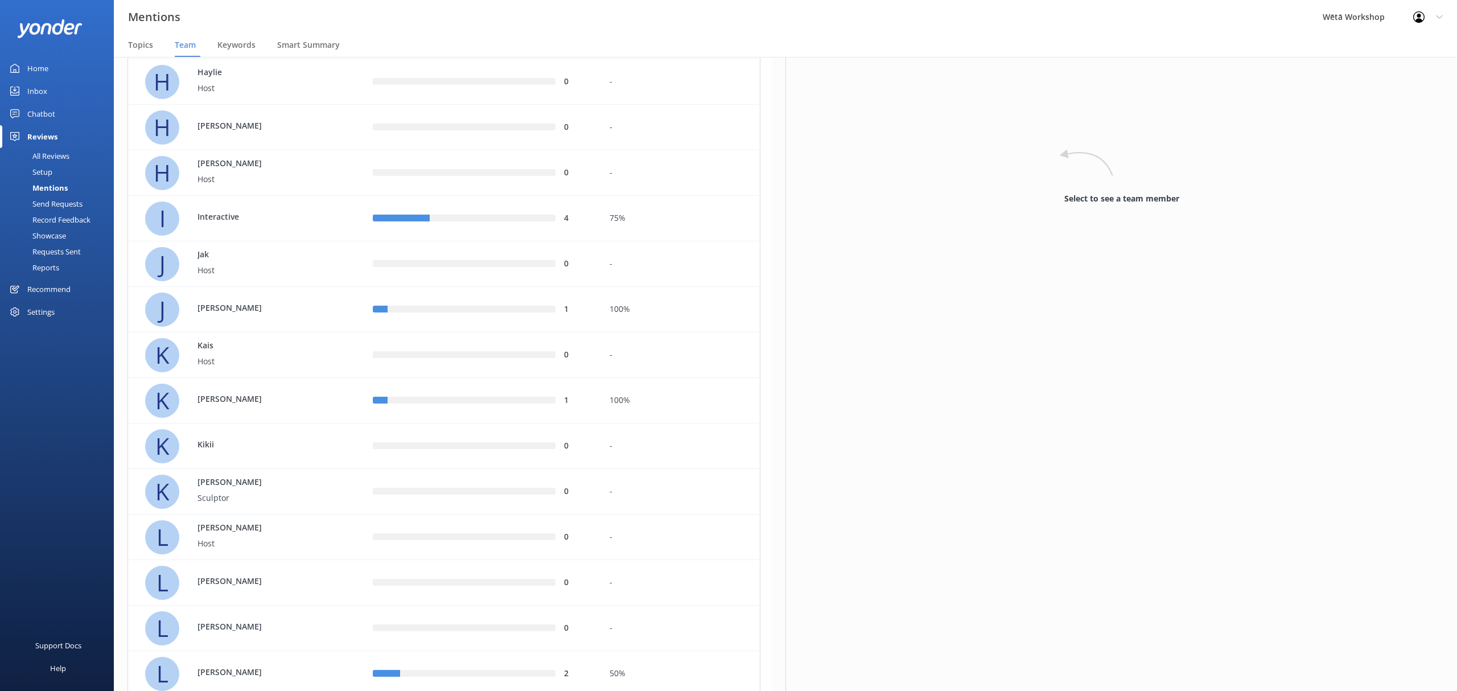
scroll to position [986, 0]
click at [470, 219] on div "row" at bounding box center [493, 218] width 126 height 7
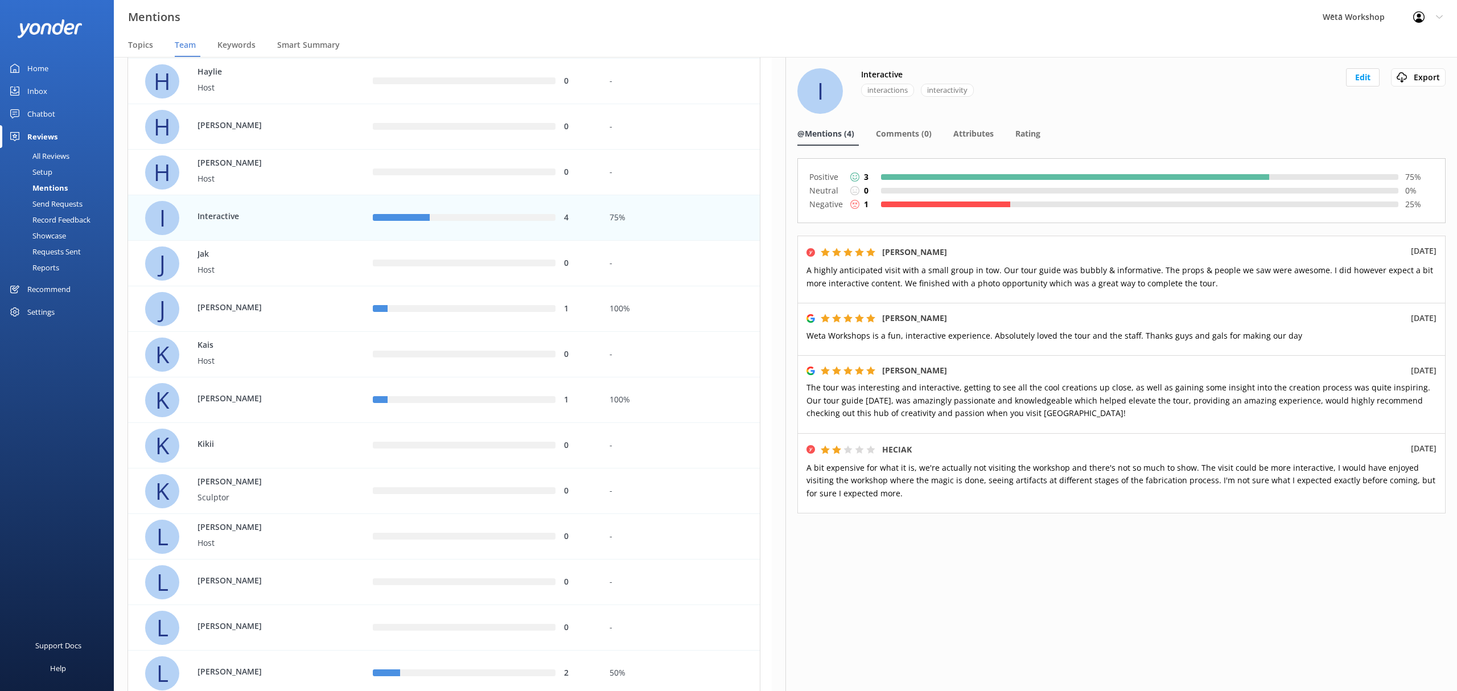
click at [1357, 74] on button "Edit" at bounding box center [1363, 77] width 34 height 18
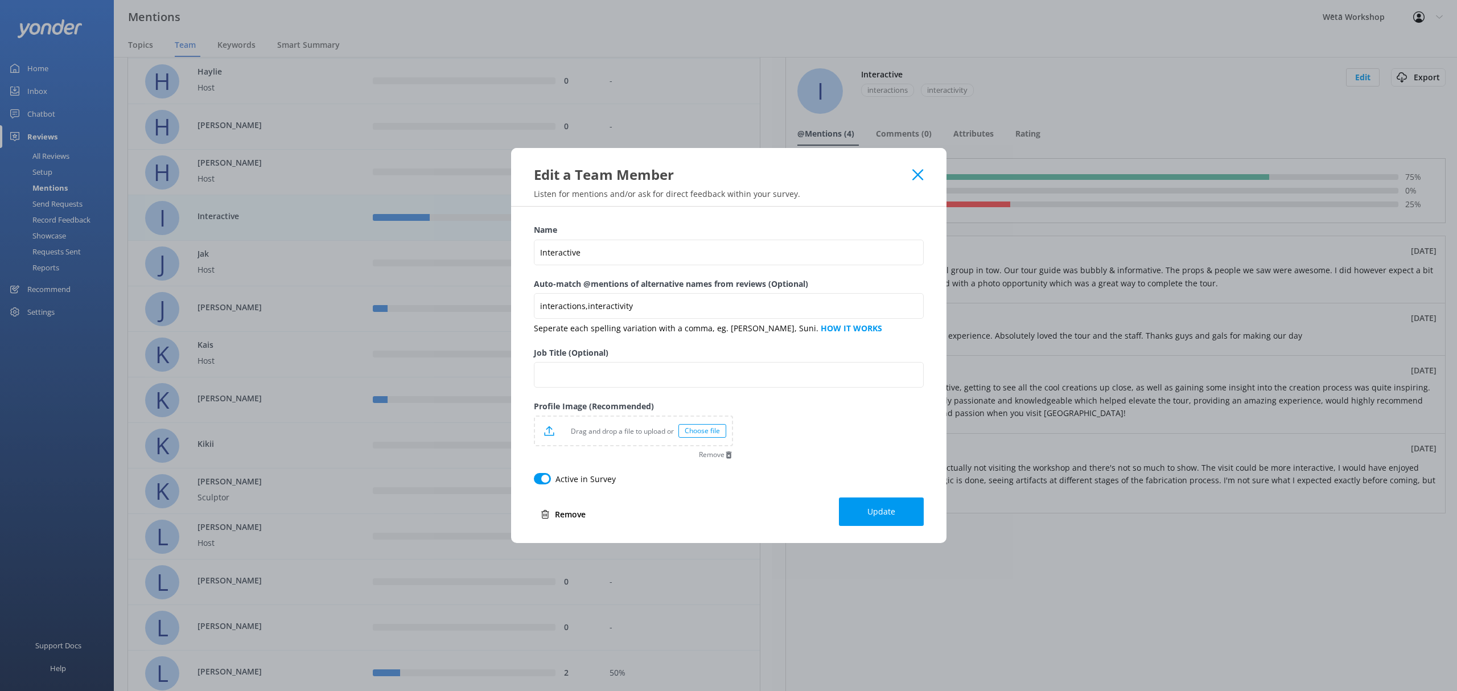
click at [567, 515] on button "Remove" at bounding box center [563, 514] width 59 height 23
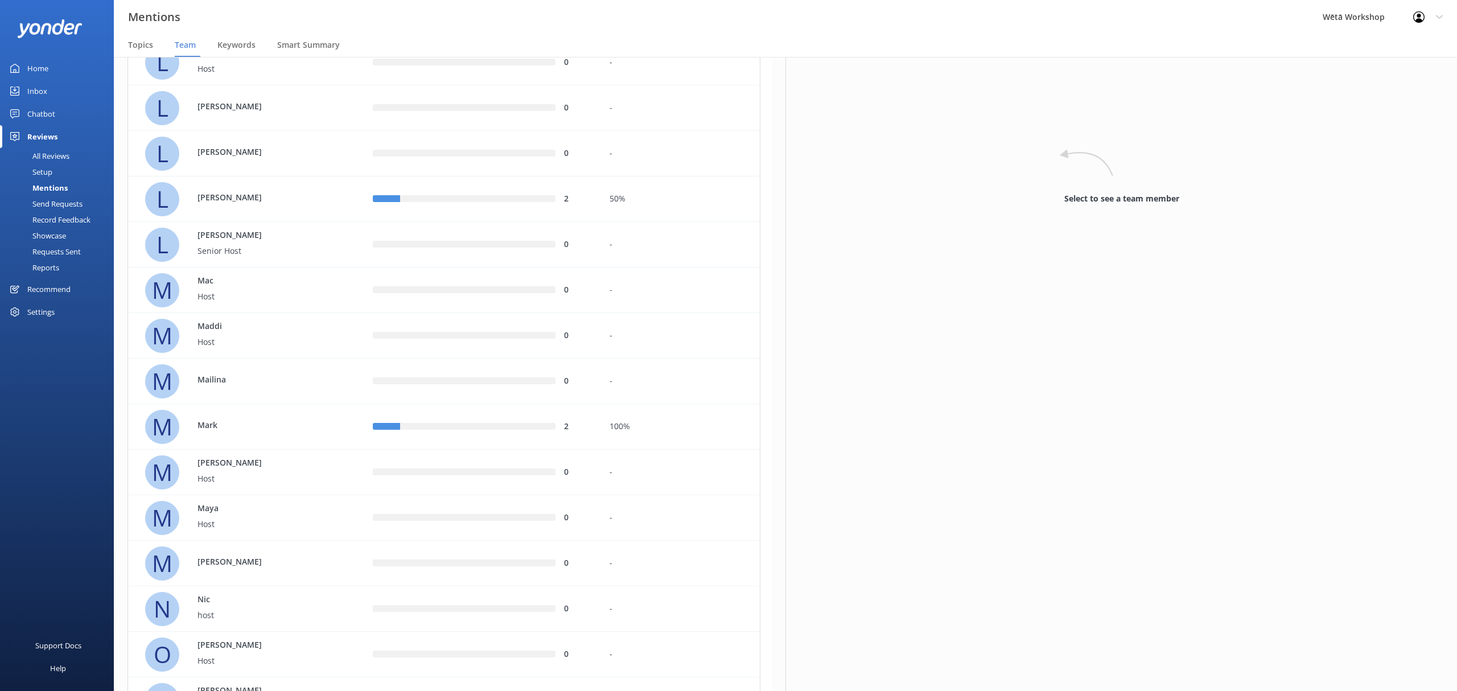
scroll to position [1442, 0]
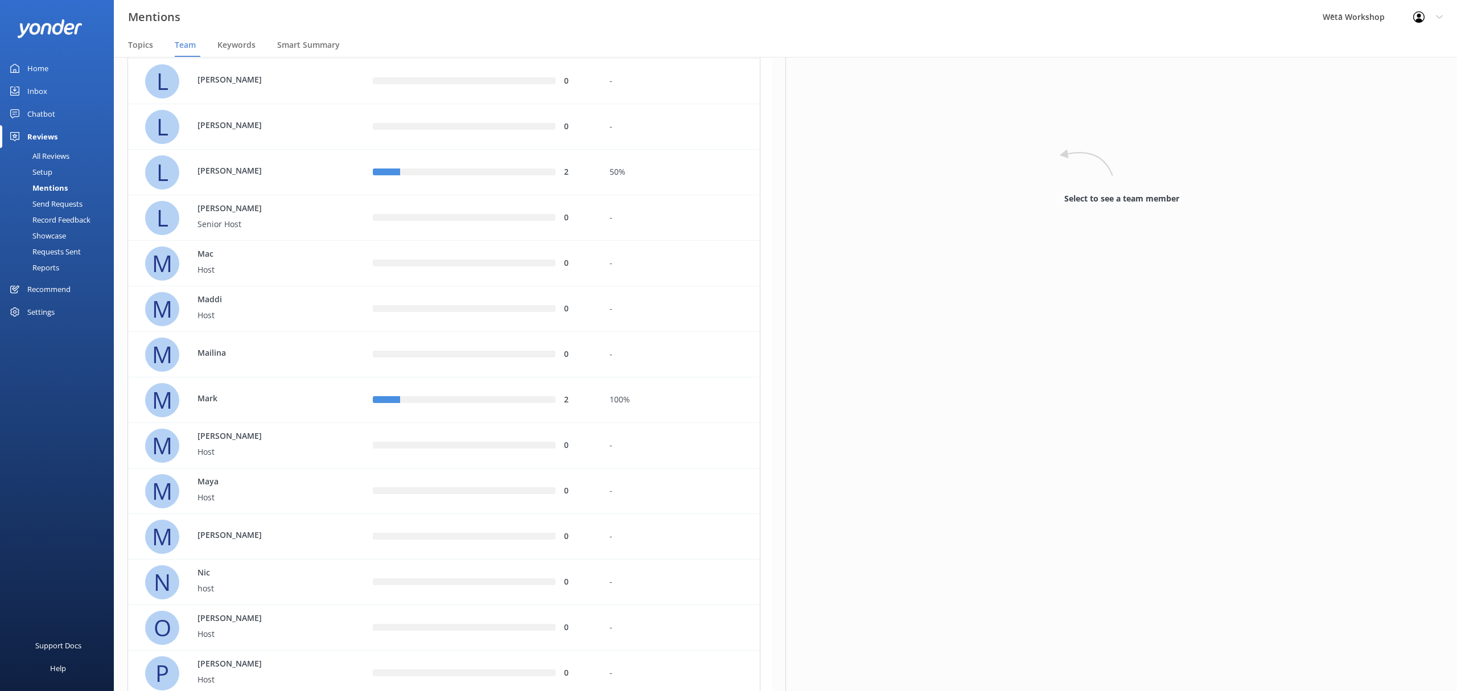
click at [420, 258] on div "0" at bounding box center [482, 263] width 219 height 13
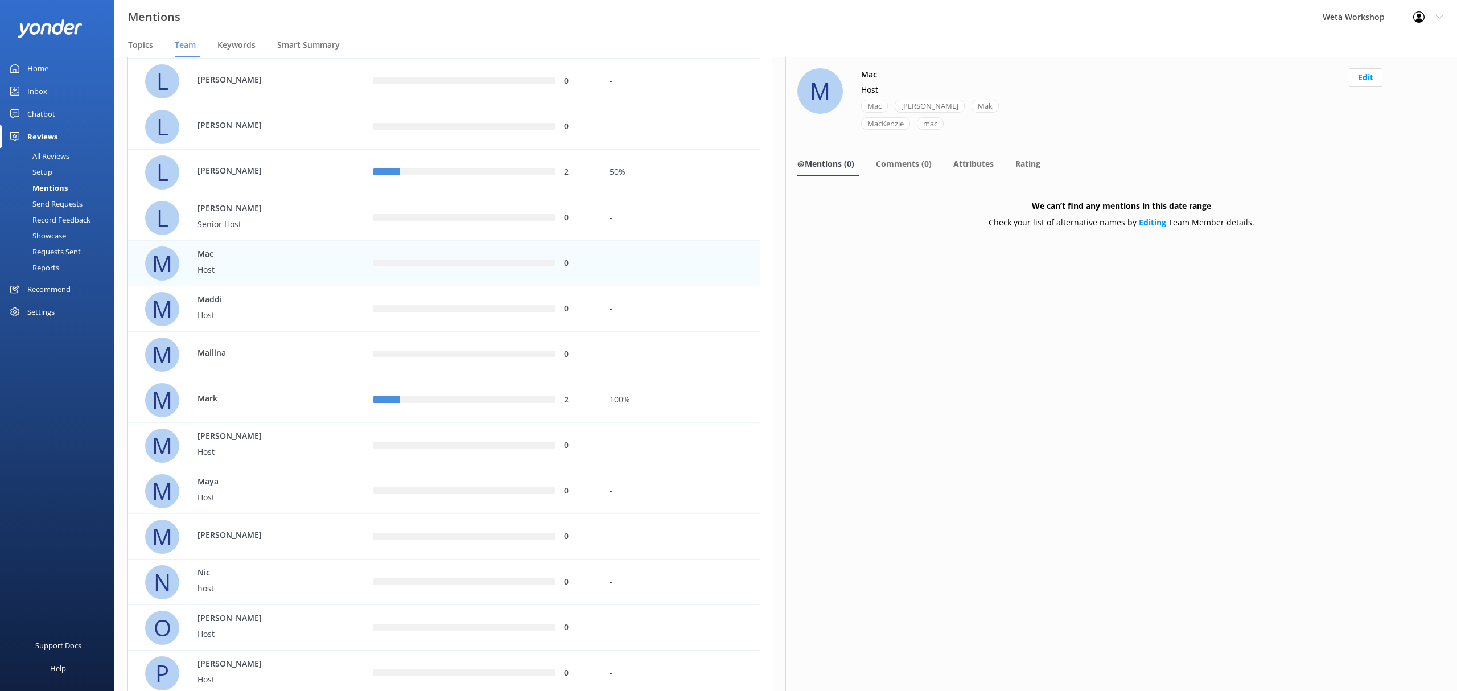
scroll to position [1518, 0]
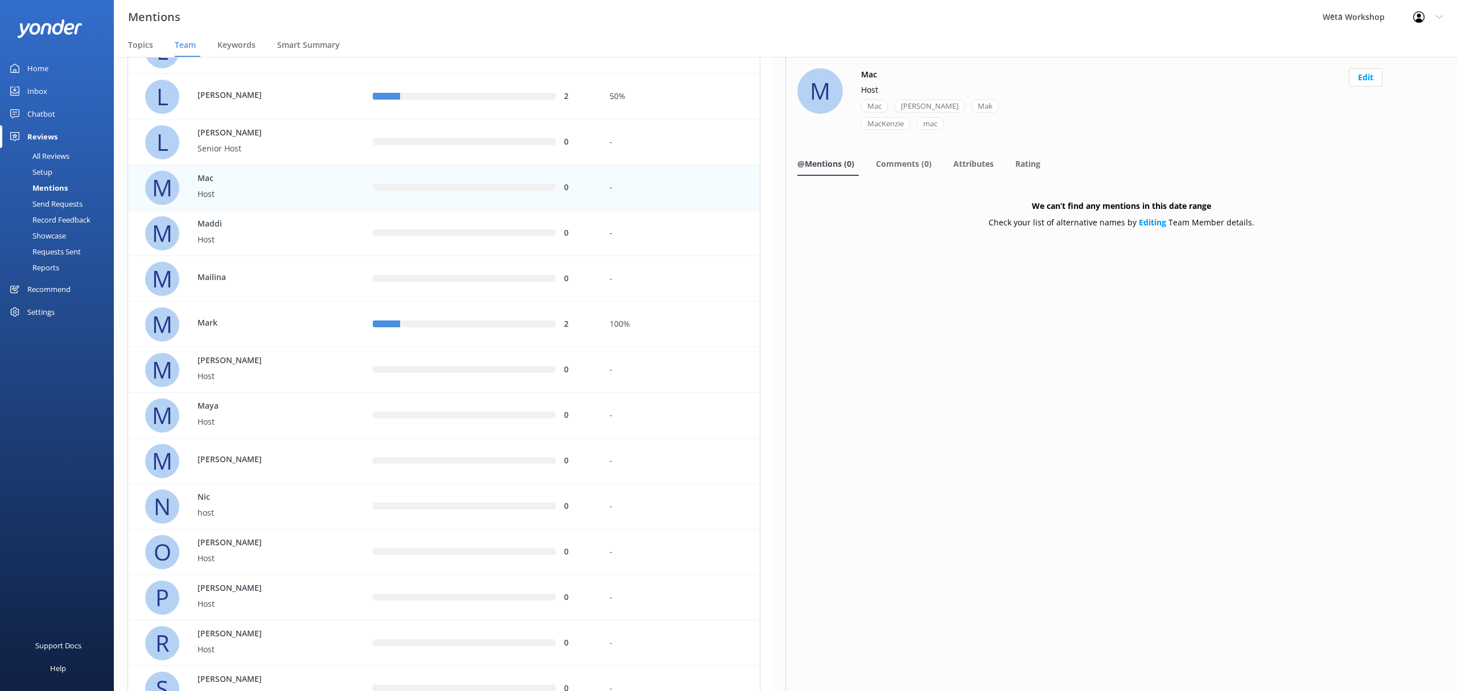
click at [425, 318] on div "2" at bounding box center [482, 324] width 219 height 13
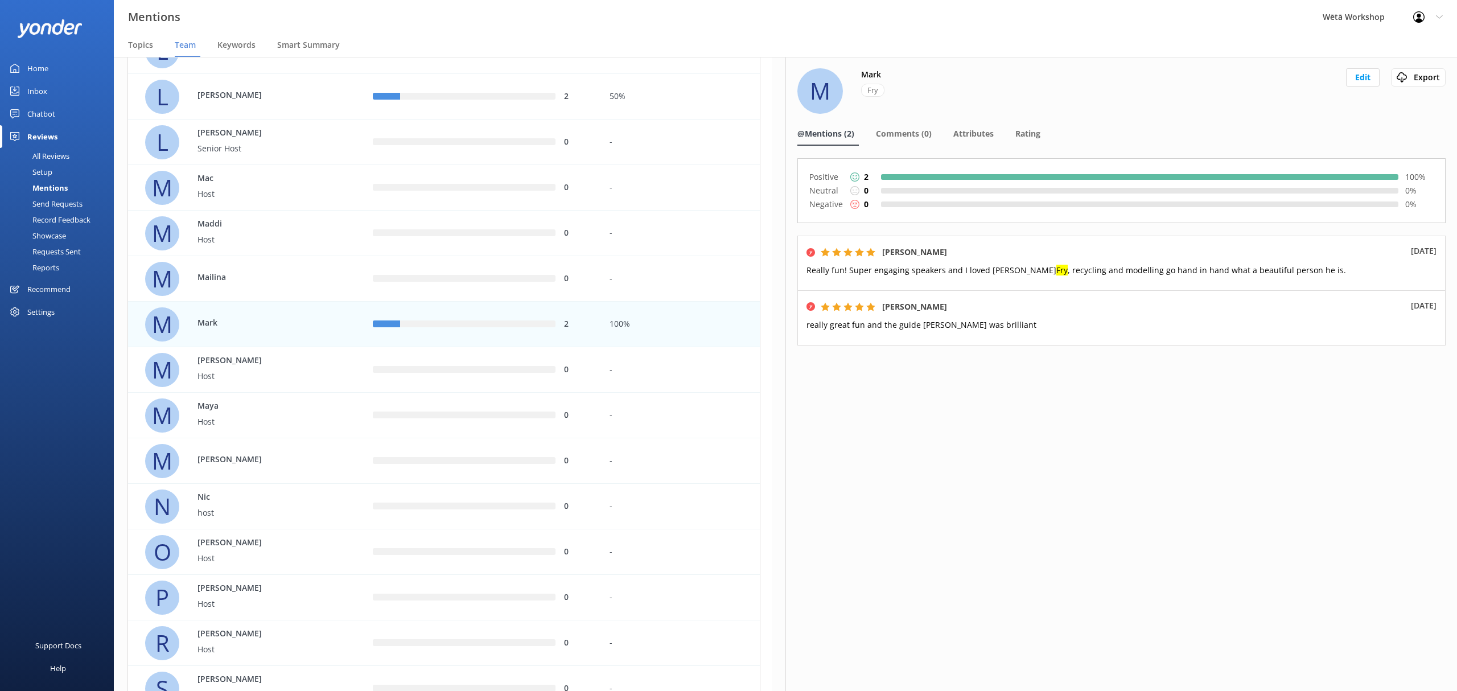
scroll to position [1366, 0]
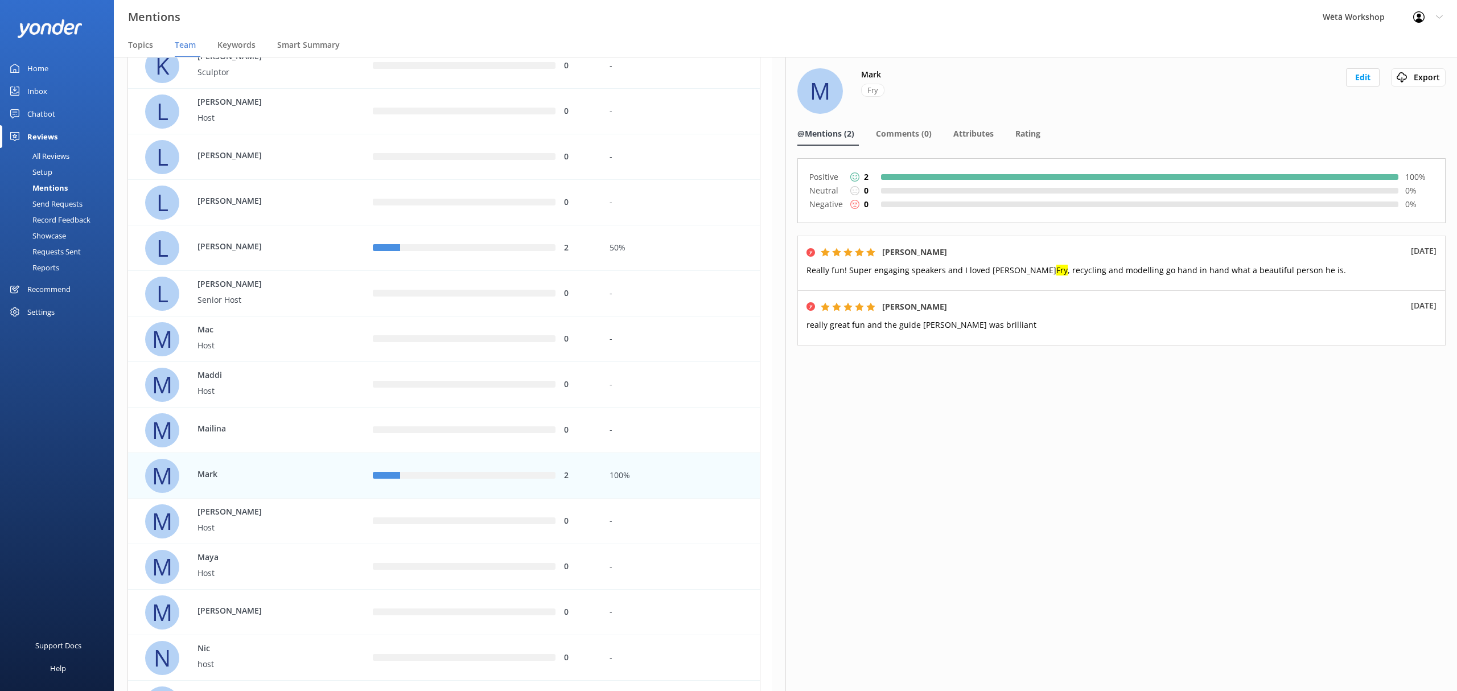
click at [253, 205] on p "[PERSON_NAME]" at bounding box center [235, 201] width 74 height 13
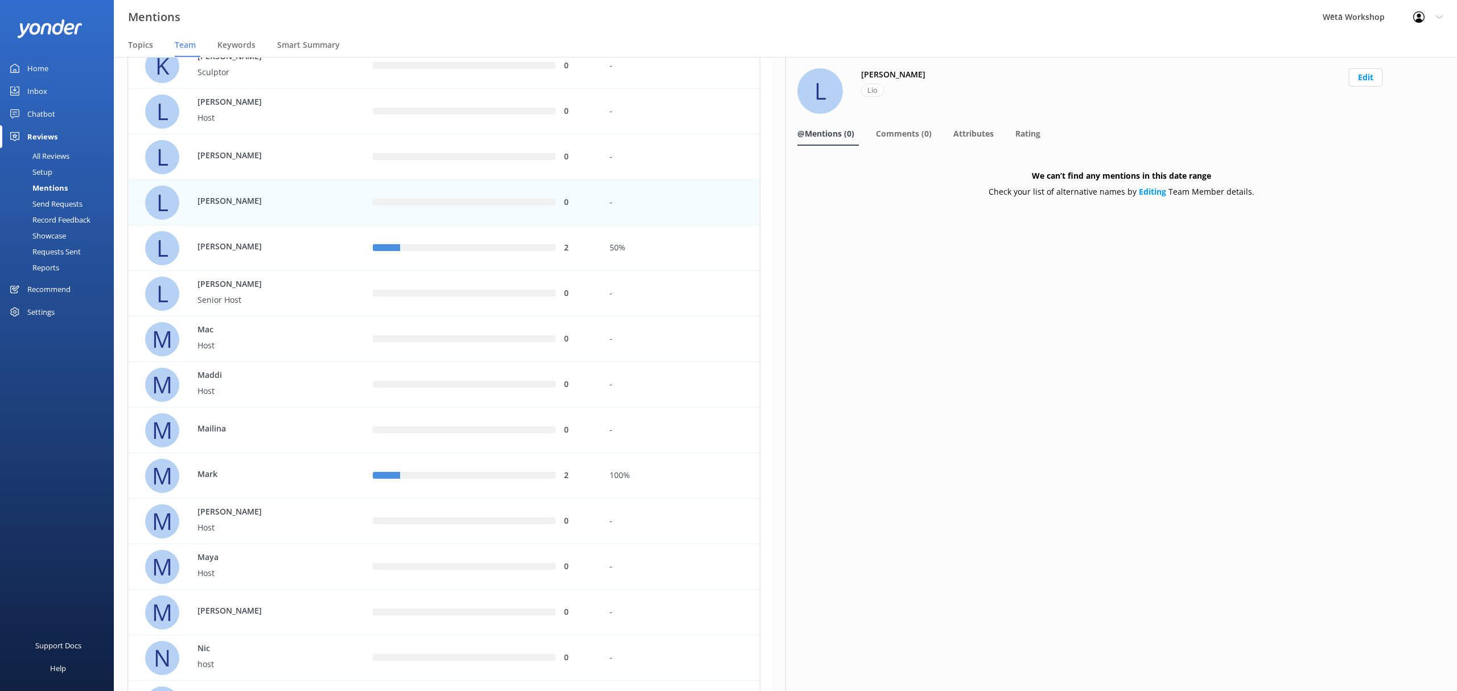
click at [1364, 80] on button "Edit" at bounding box center [1366, 77] width 34 height 18
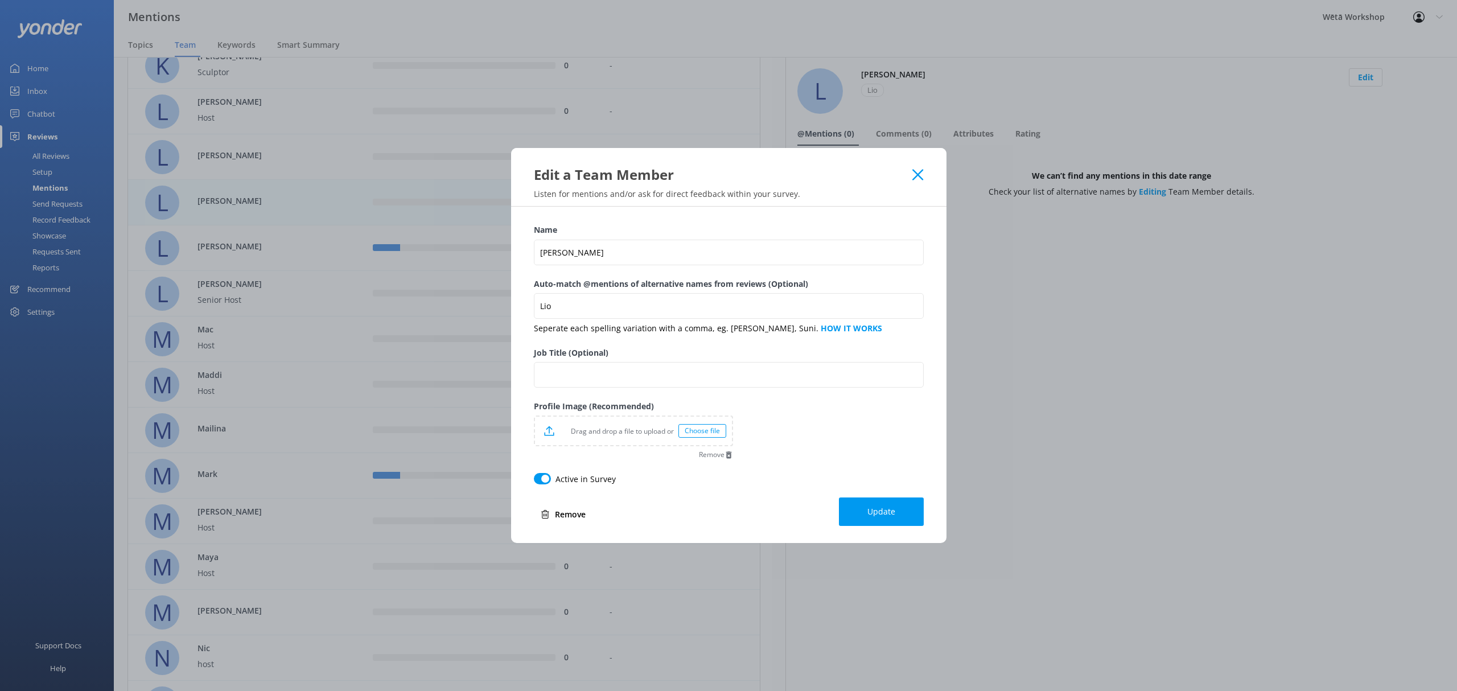
click at [559, 515] on button "Remove" at bounding box center [563, 514] width 59 height 23
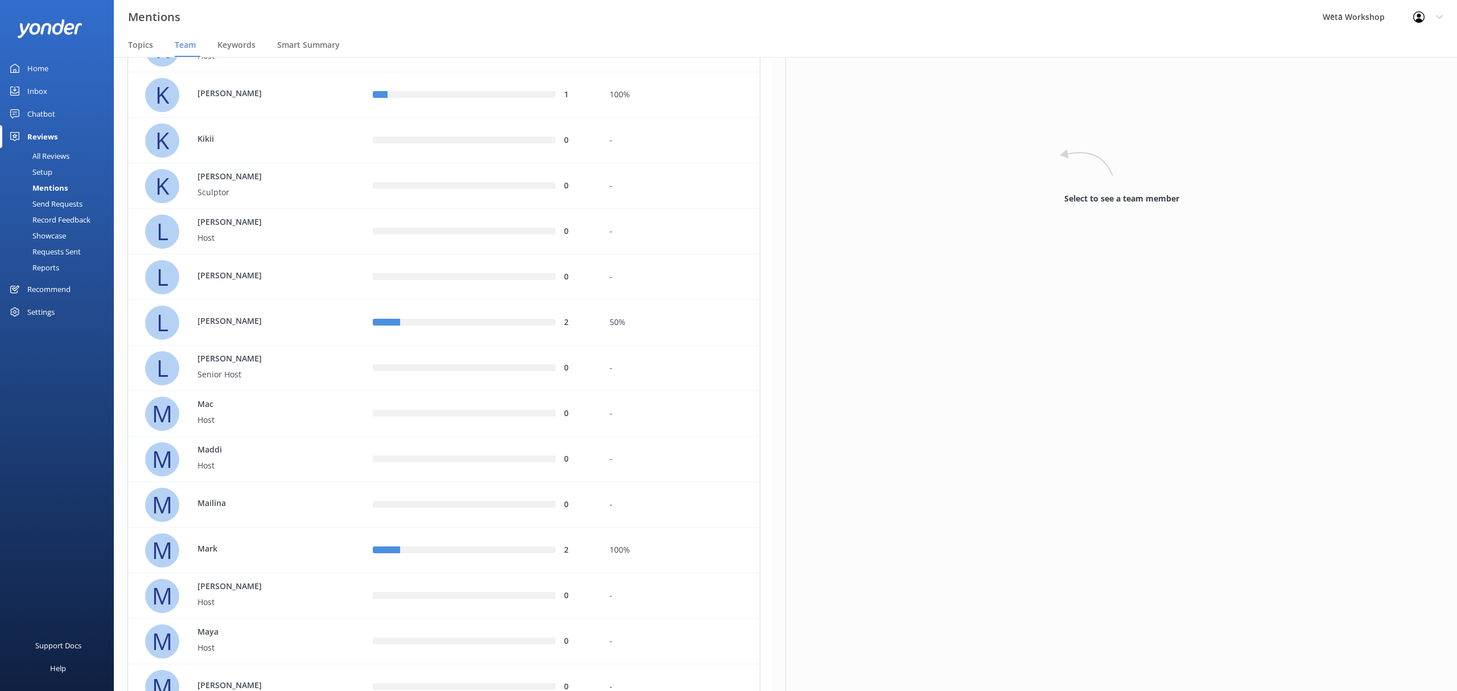
scroll to position [1224, 0]
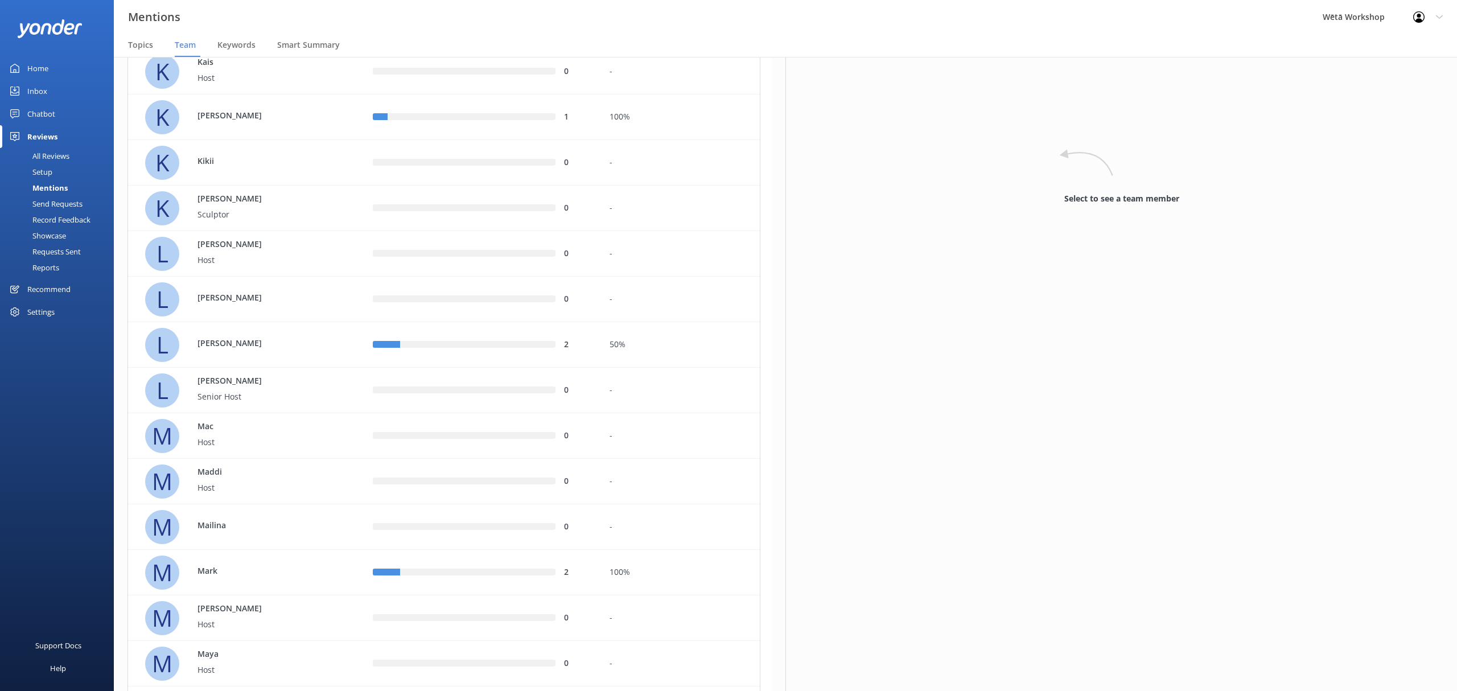
click at [282, 342] on div "L [PERSON_NAME]" at bounding box center [250, 345] width 211 height 34
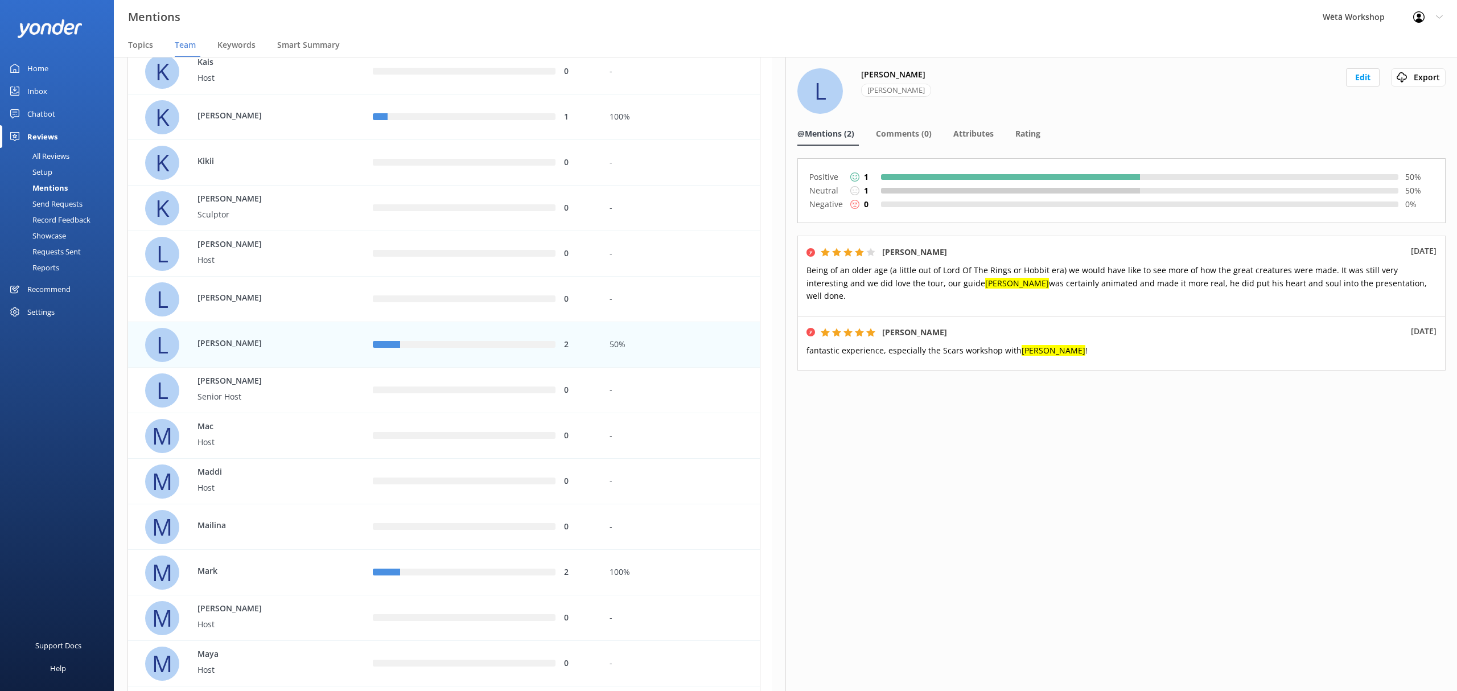
click at [1367, 74] on button "Edit" at bounding box center [1363, 77] width 34 height 18
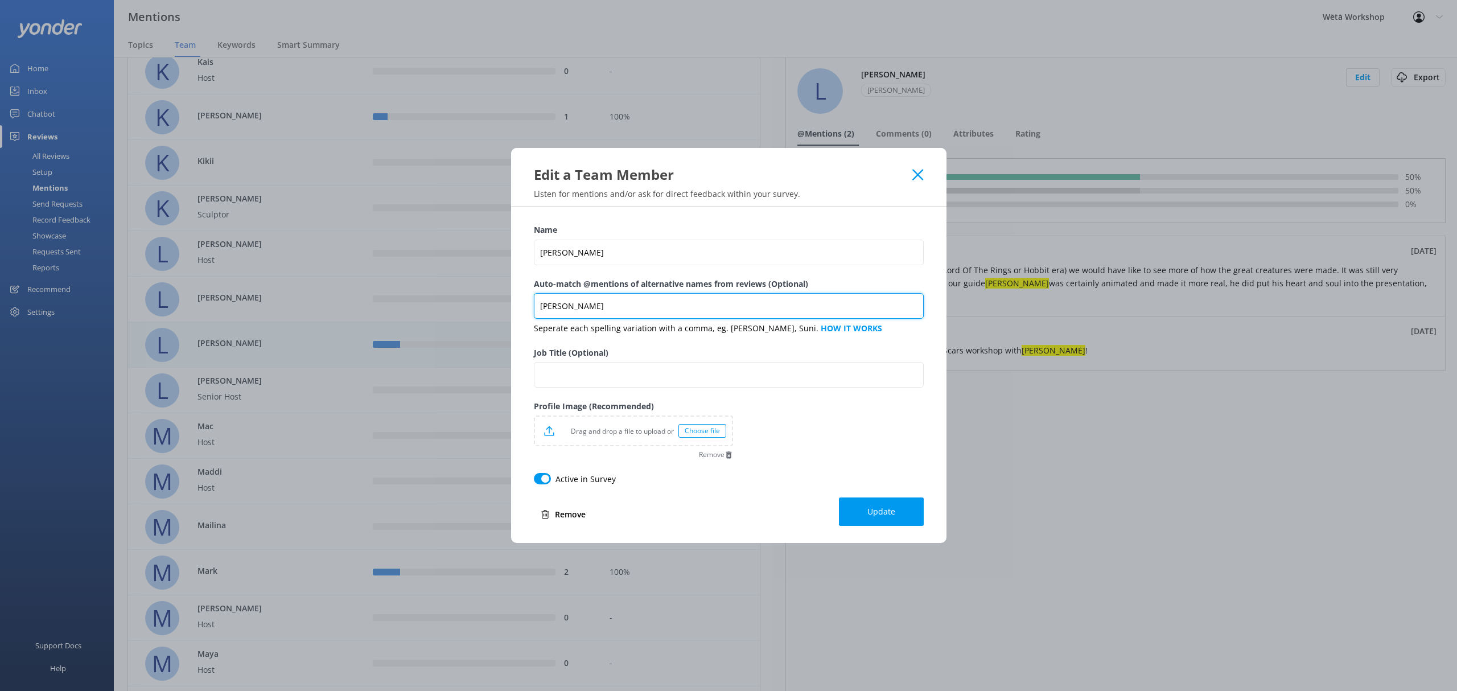
click at [582, 308] on input "[PERSON_NAME]" at bounding box center [729, 306] width 390 height 26
type input "[PERSON_NAME], Prime"
click at [873, 512] on span "Update" at bounding box center [881, 511] width 28 height 11
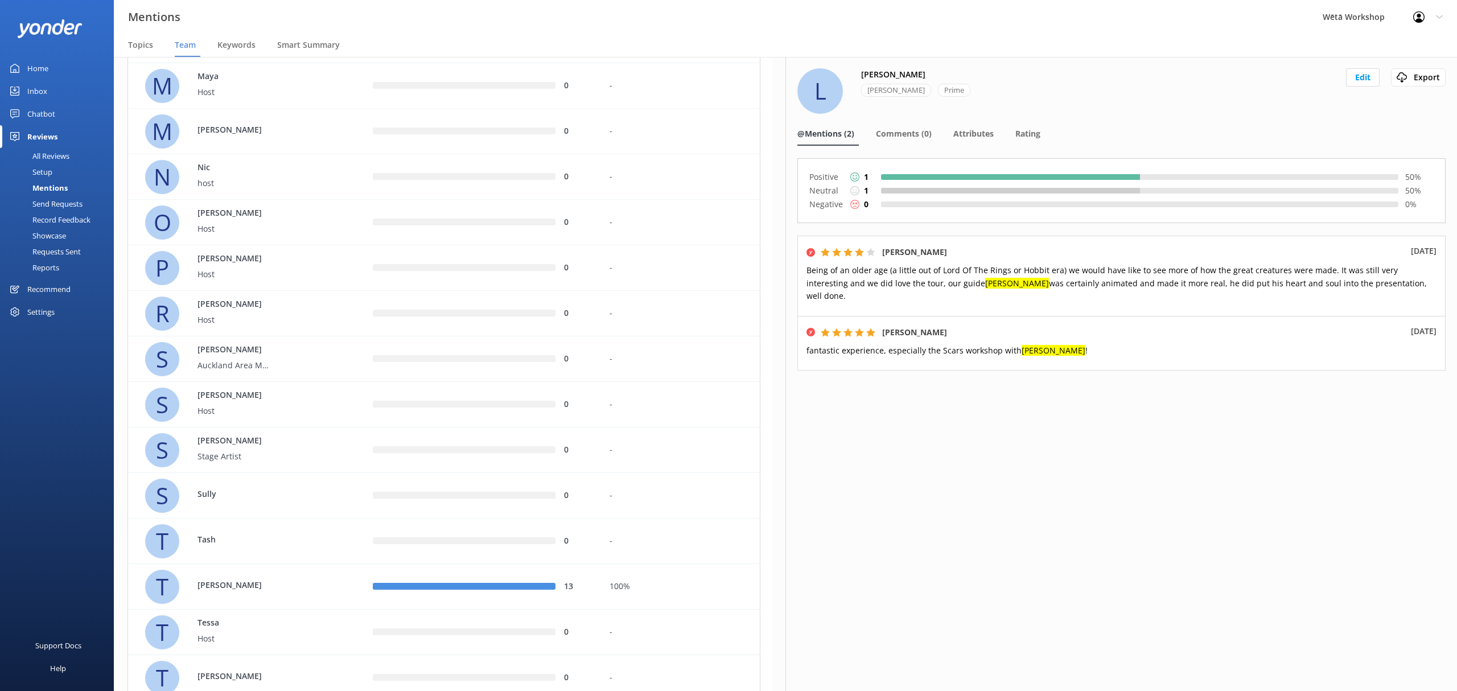
scroll to position [1973, 0]
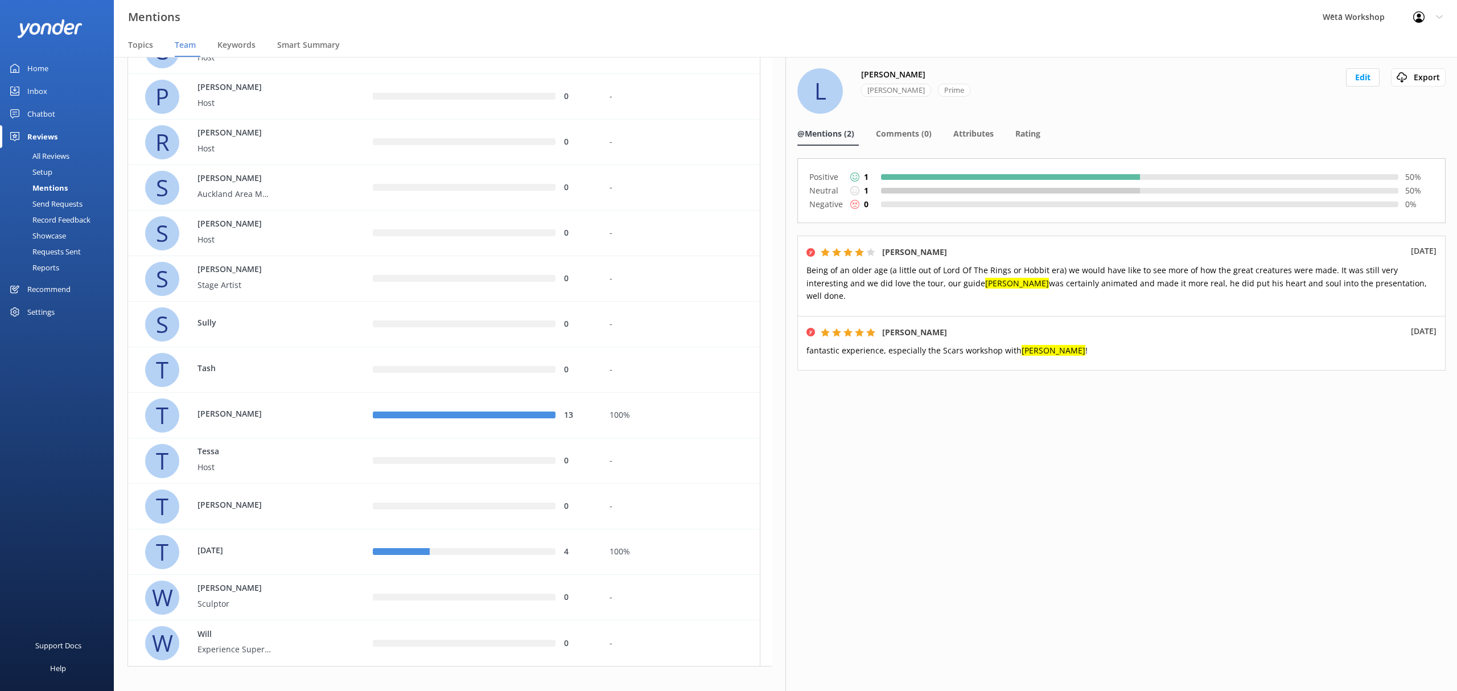
click at [312, 335] on div "S Sully" at bounding box center [250, 324] width 211 height 34
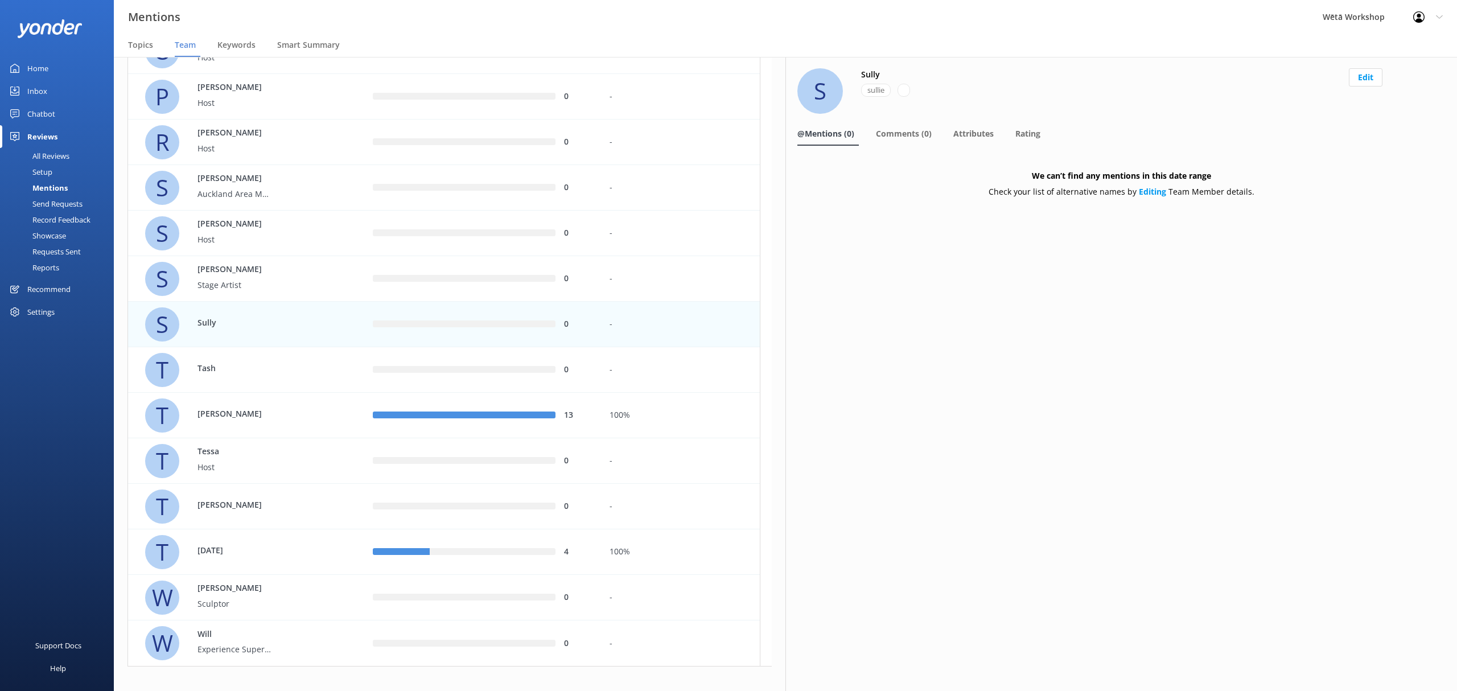
click at [1365, 75] on button "Edit" at bounding box center [1366, 77] width 34 height 18
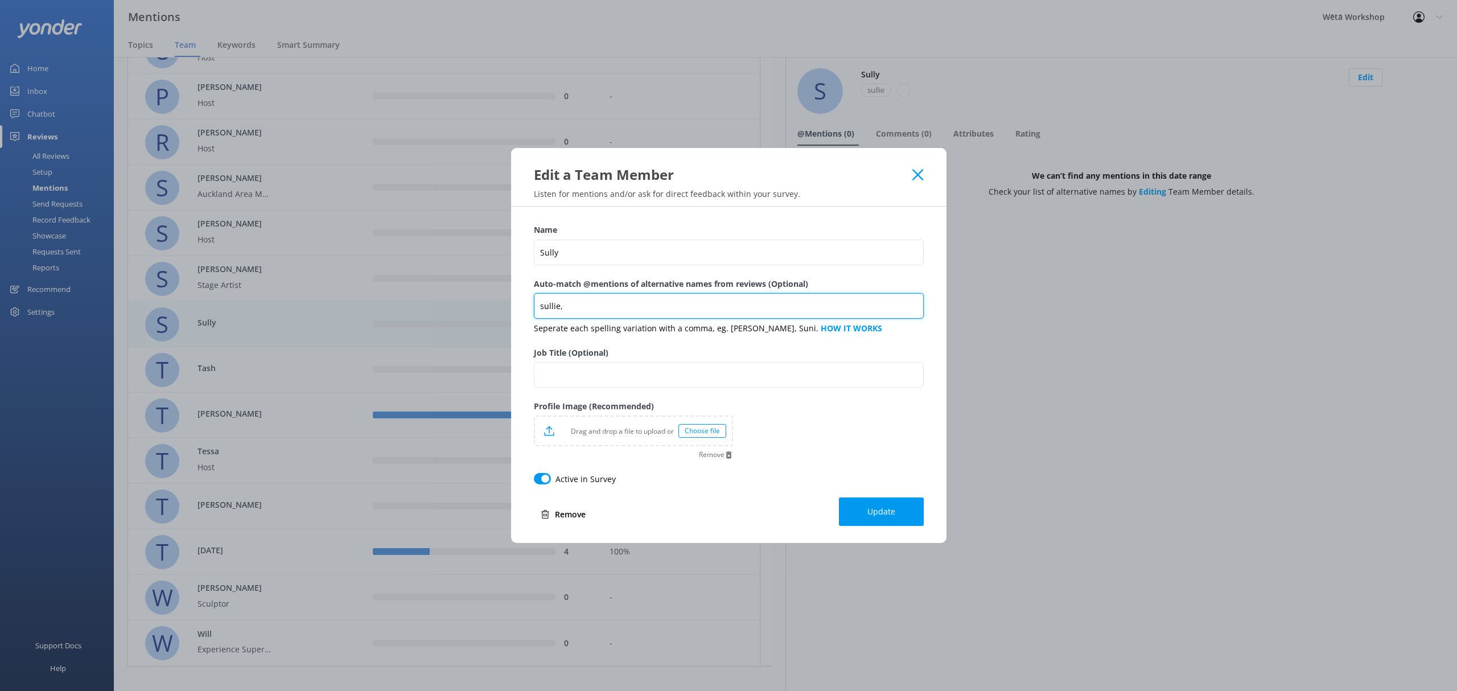
click at [603, 310] on input "sullie," at bounding box center [729, 306] width 390 height 26
type input "[PERSON_NAME],[PERSON_NAME],[PERSON_NAME],[PERSON_NAME]"
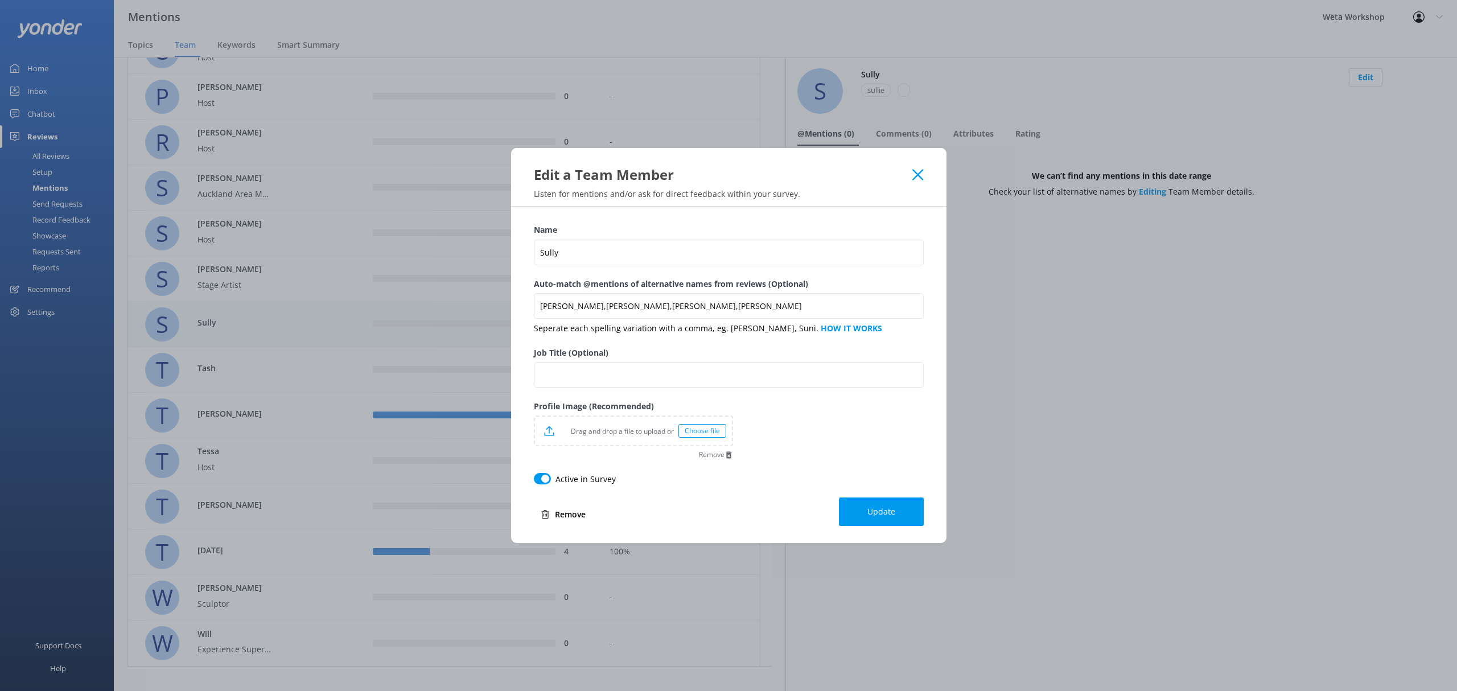
click at [883, 506] on span "Update" at bounding box center [881, 511] width 28 height 11
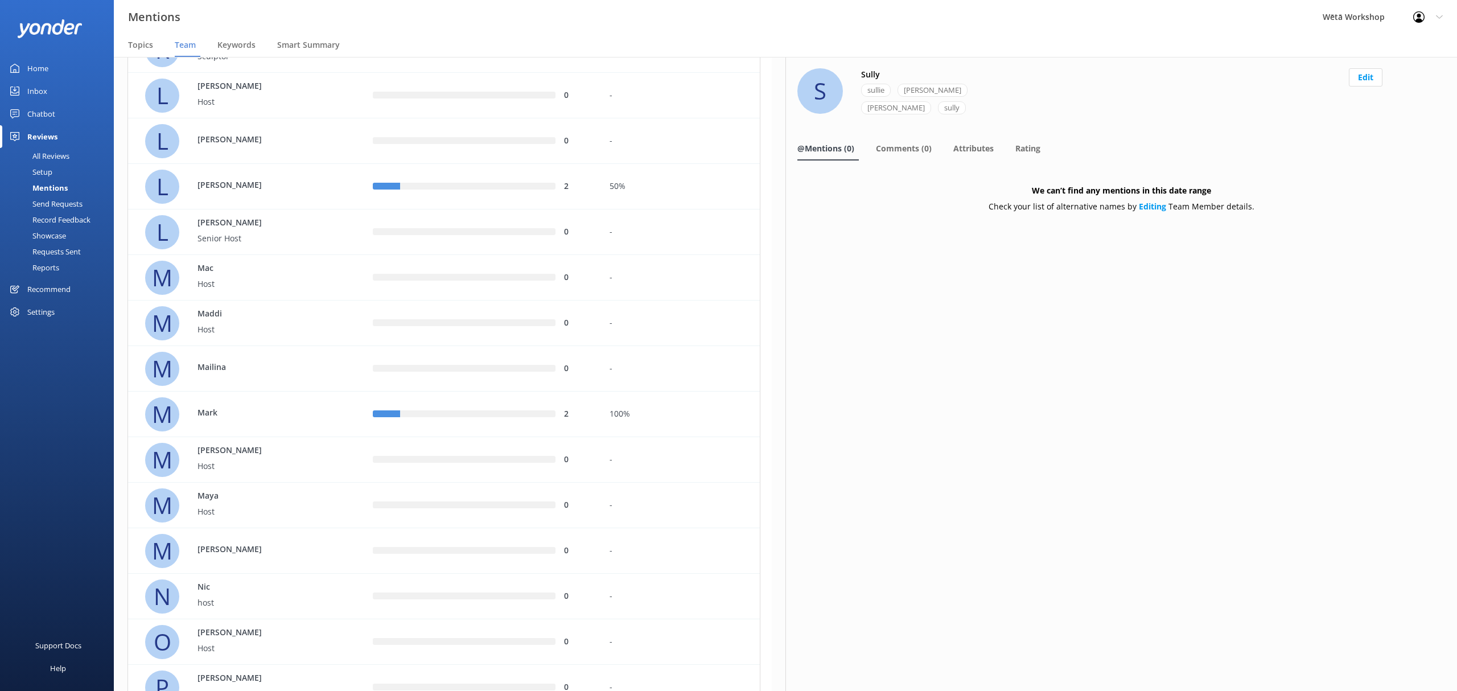
scroll to position [1594, 0]
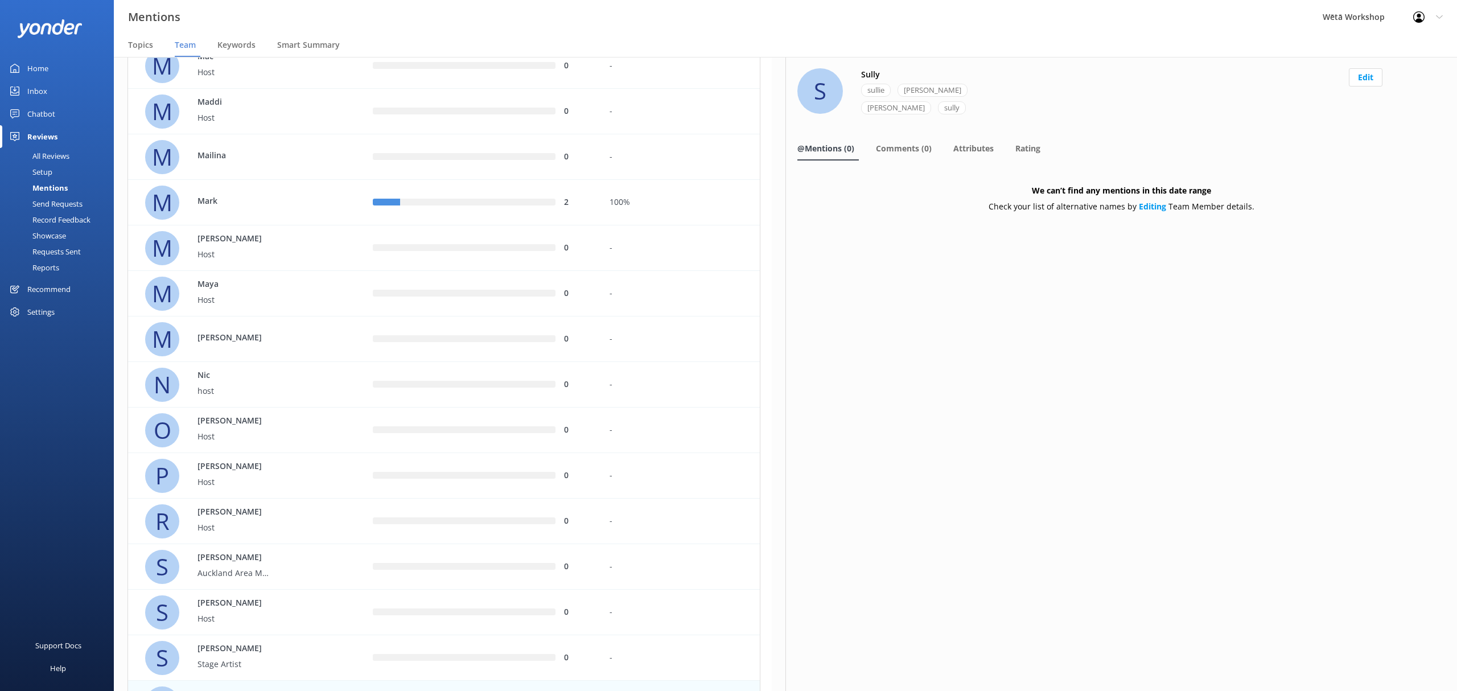
click at [369, 290] on div "0" at bounding box center [482, 294] width 236 height 46
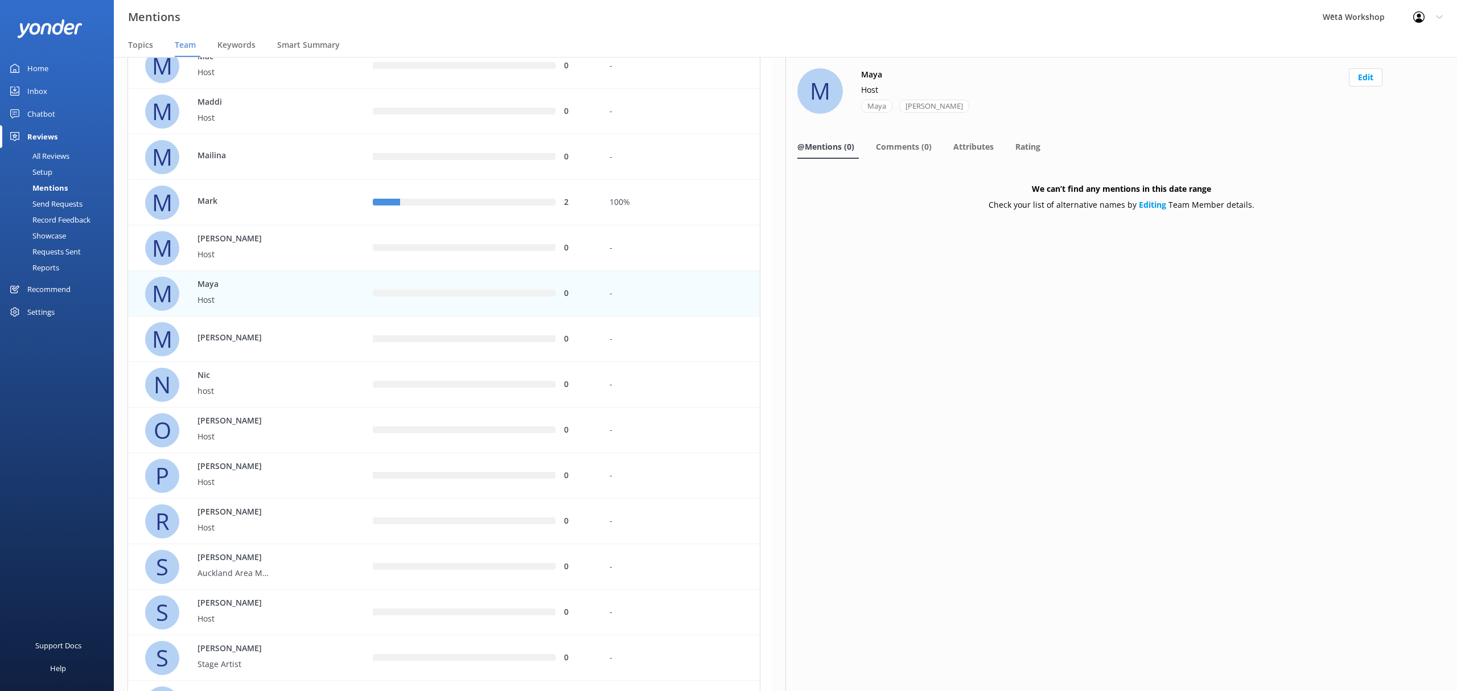
drag, startPoint x: 335, startPoint y: 323, endPoint x: 384, endPoint y: 332, distance: 49.8
click at [335, 324] on div "M [PERSON_NAME]" at bounding box center [250, 339] width 211 height 34
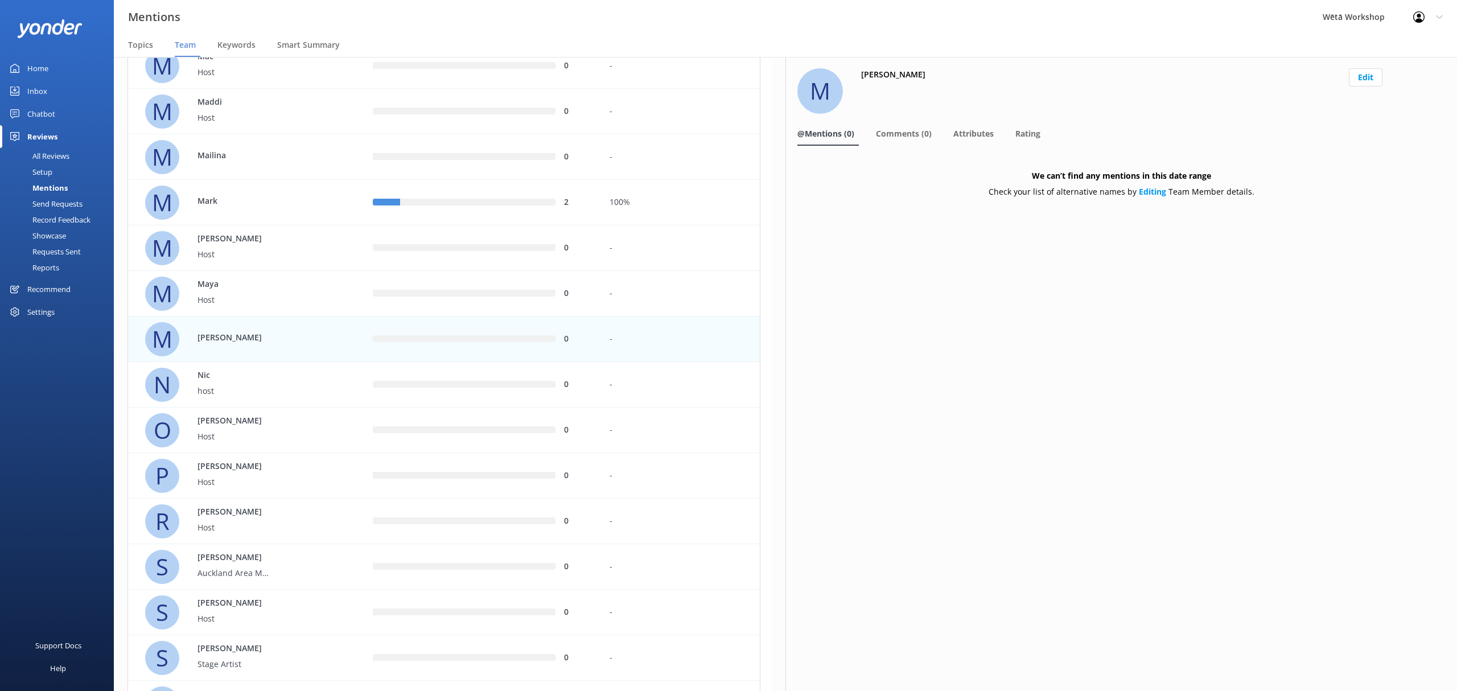
click at [1354, 83] on button "Edit" at bounding box center [1366, 77] width 34 height 18
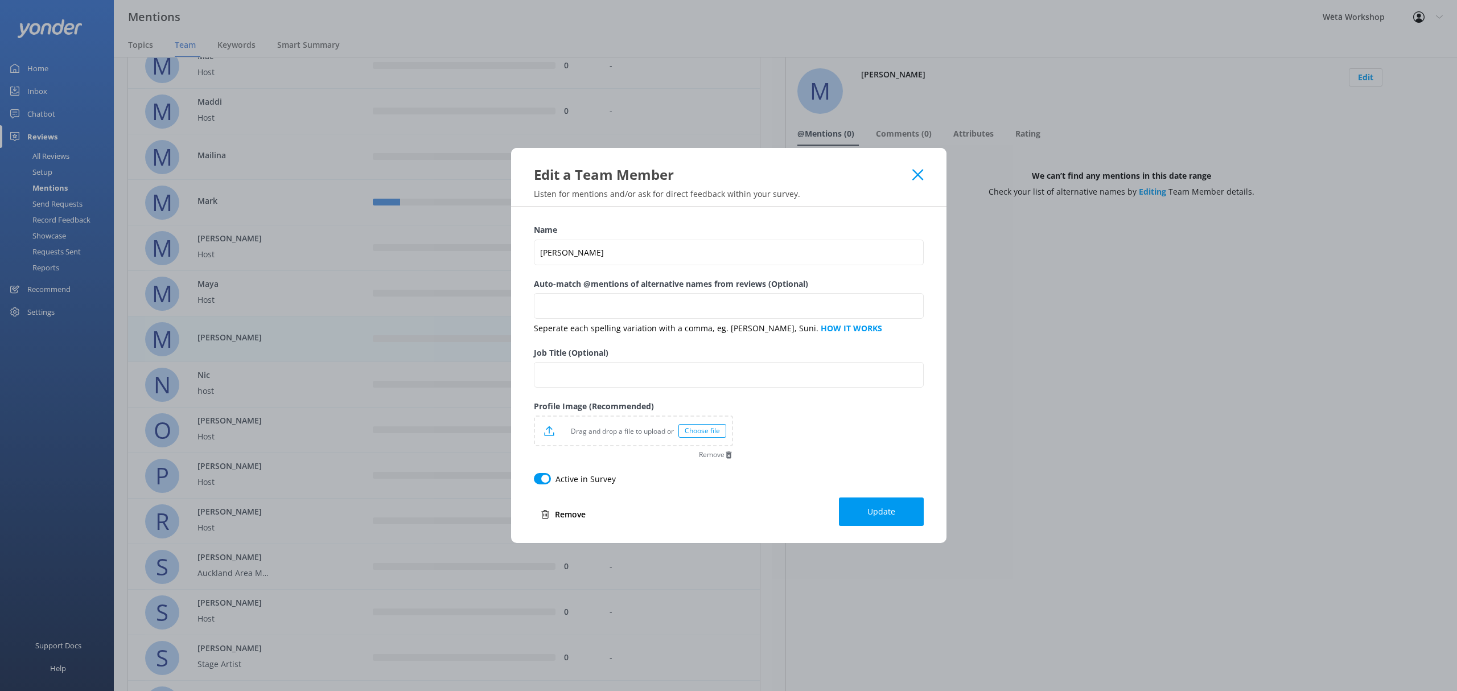
click at [576, 522] on button "Remove" at bounding box center [563, 514] width 59 height 23
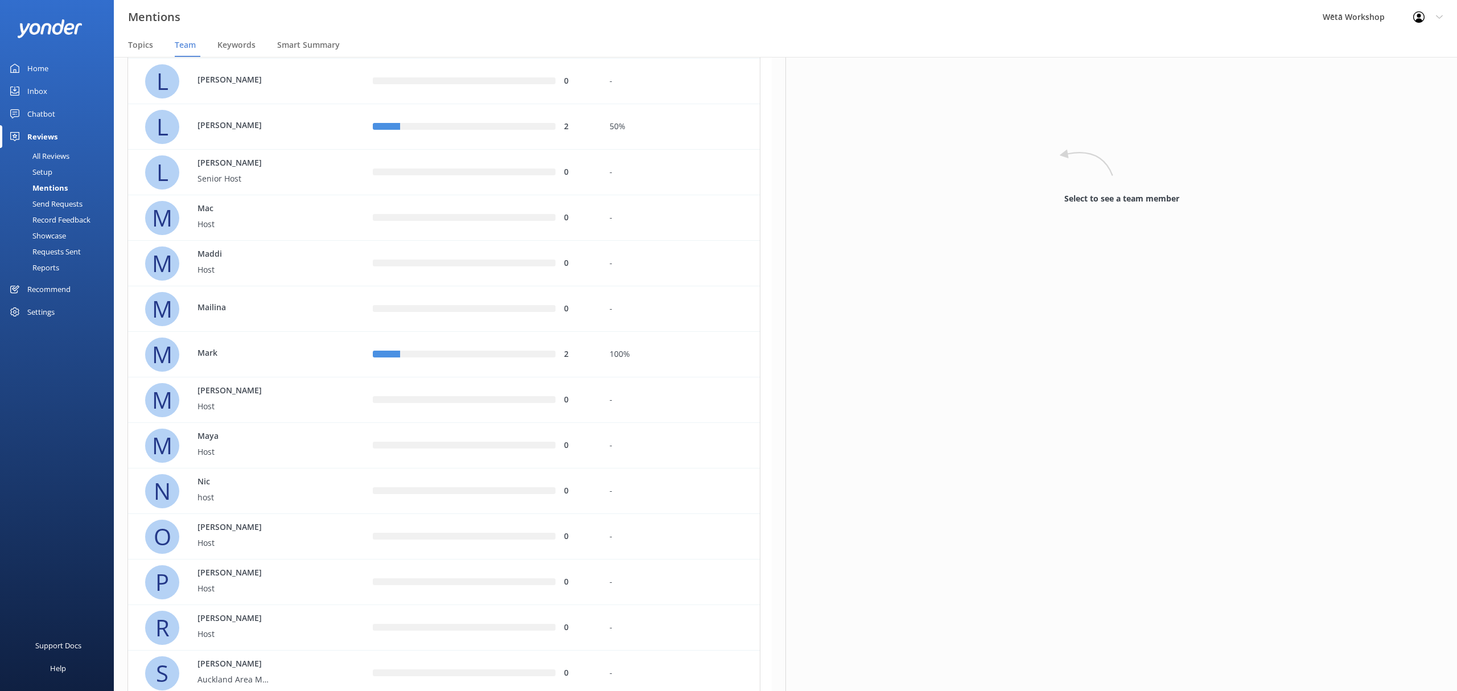
scroll to position [1938, 0]
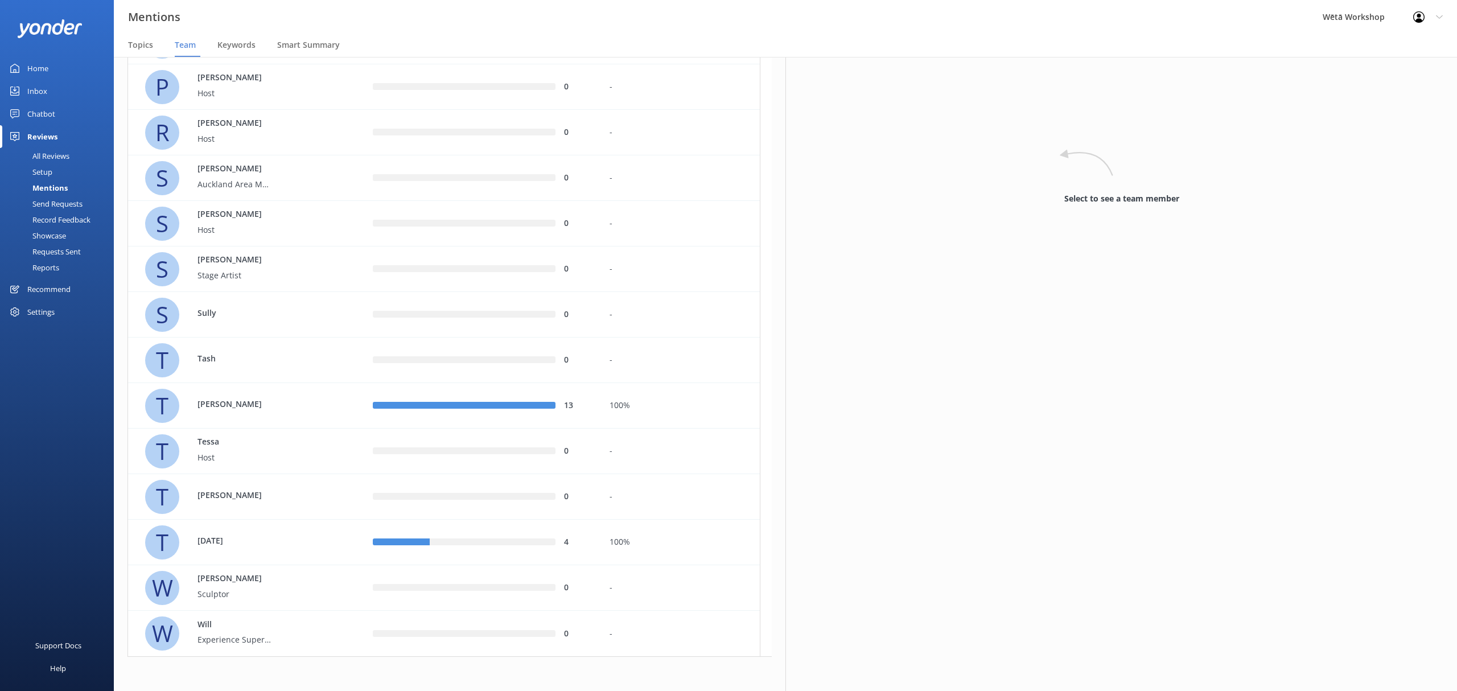
click at [372, 356] on div "0" at bounding box center [482, 361] width 236 height 46
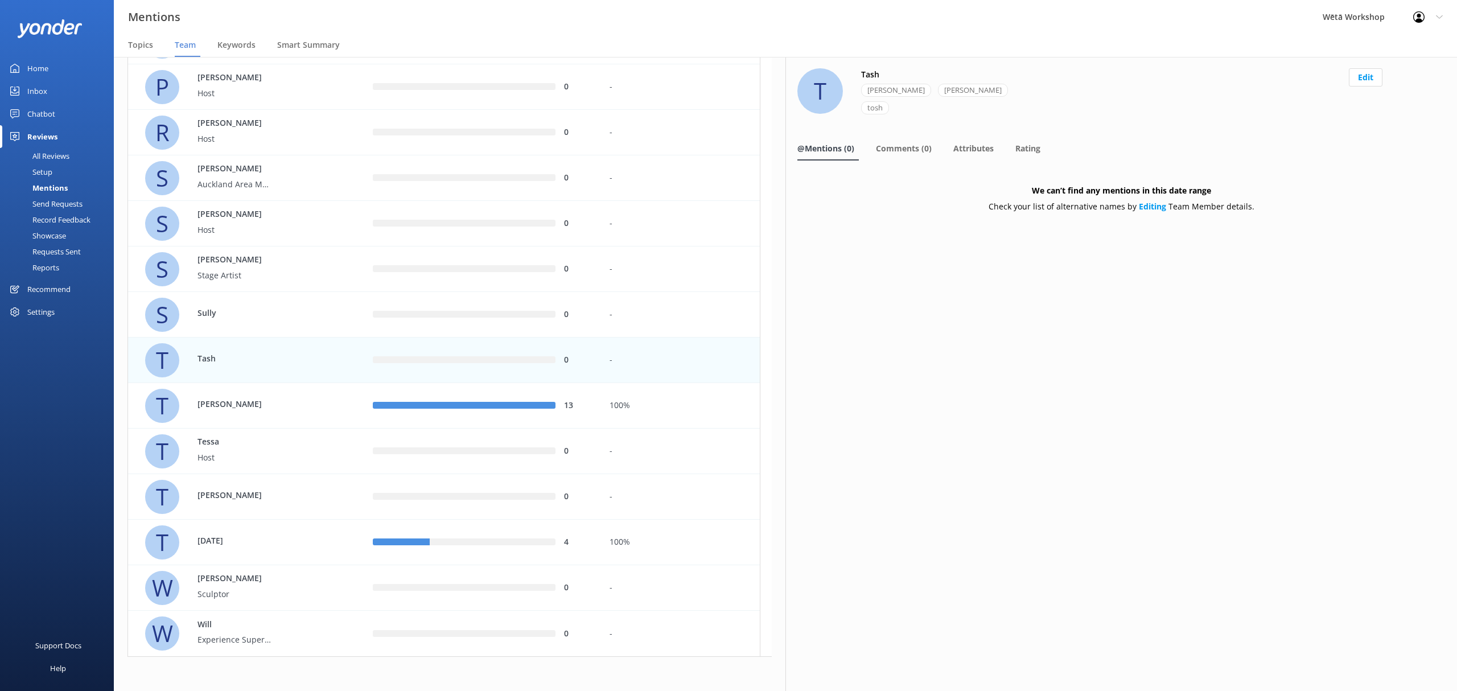
click at [1362, 72] on button "Edit" at bounding box center [1366, 77] width 34 height 18
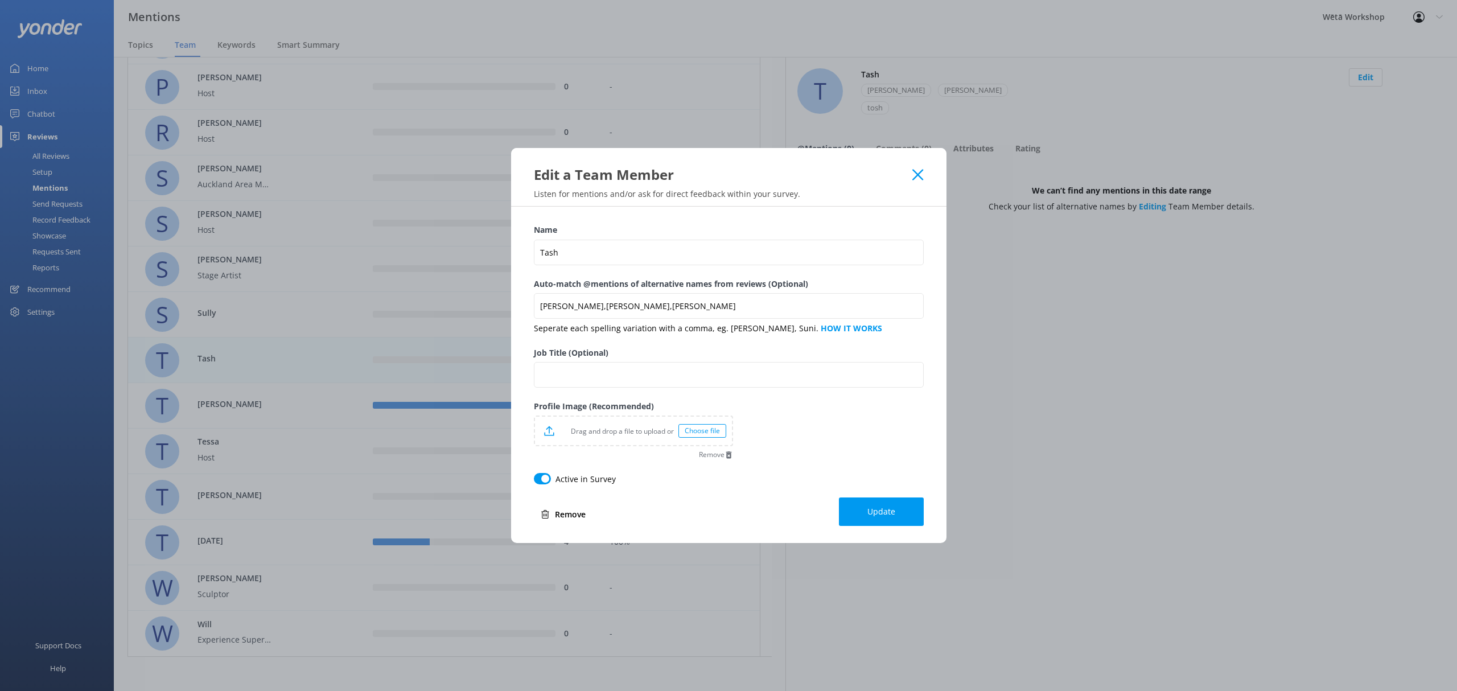
drag, startPoint x: 571, startPoint y: 517, endPoint x: 792, endPoint y: 55, distance: 511.7
click at [570, 517] on button "Remove" at bounding box center [563, 514] width 59 height 23
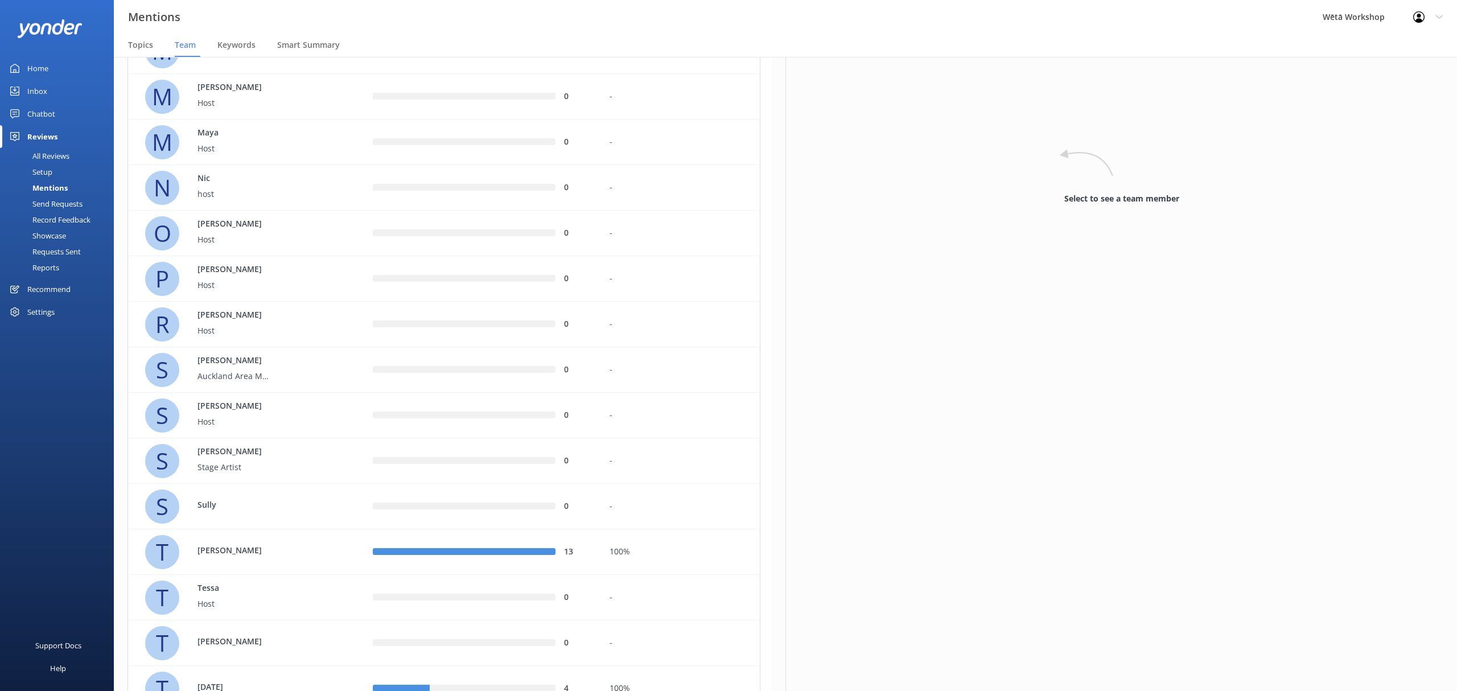
scroll to position [1892, 0]
